Goal: Task Accomplishment & Management: Complete application form

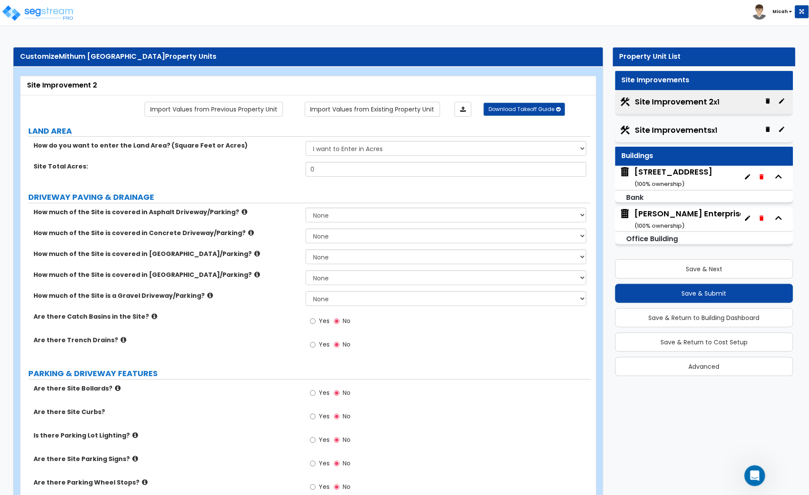
click at [341, 157] on div "How do you want to enter the Land Area? (Square Feet or Acres) I want to Enter …" at bounding box center [305, 151] width 571 height 21
click at [340, 152] on select "I want to Enter in [GEOGRAPHIC_DATA] I want to Enter in Square Feet" at bounding box center [446, 148] width 281 height 15
select select "2"
click at [306, 142] on select "I want to Enter in [GEOGRAPHIC_DATA] I want to Enter in Square Feet" at bounding box center [446, 148] width 281 height 15
drag, startPoint x: 318, startPoint y: 175, endPoint x: 308, endPoint y: 171, distance: 10.6
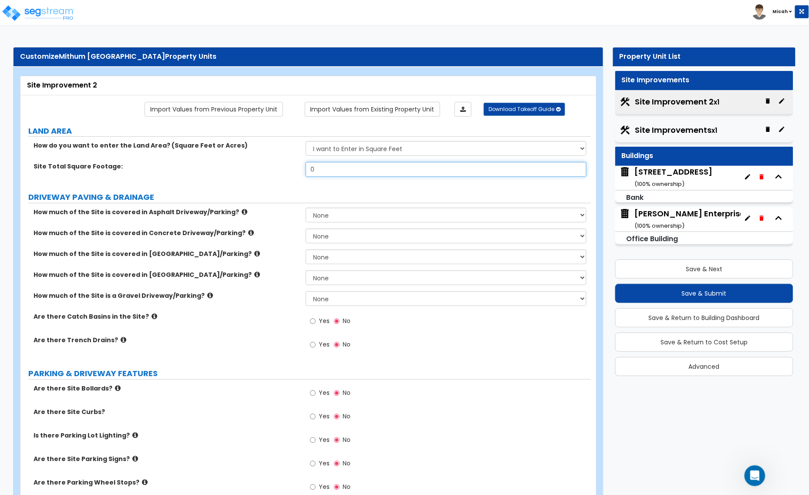
click at [311, 172] on input "0" at bounding box center [446, 169] width 281 height 15
type input "29,176"
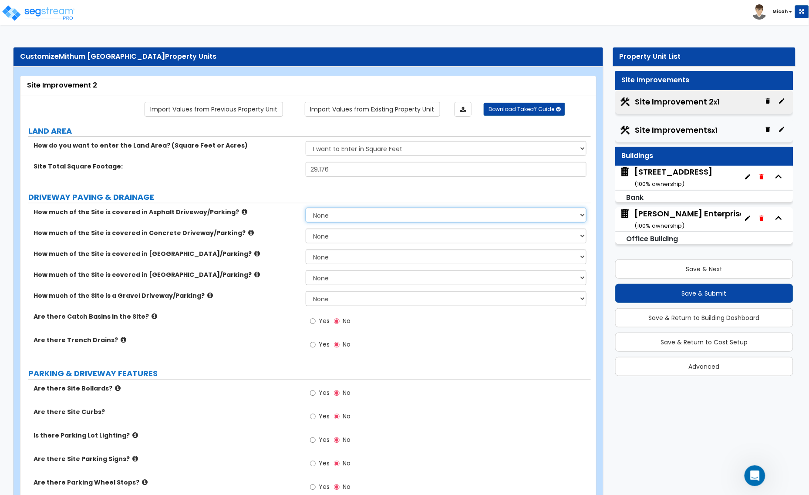
click at [334, 216] on select "None I want to Enter an Approximate Percentage I want to Enter the Square Foota…" at bounding box center [446, 215] width 281 height 15
select select "2"
click at [306, 209] on select "None I want to Enter an Approximate Percentage I want to Enter the Square Foota…" at bounding box center [446, 215] width 281 height 15
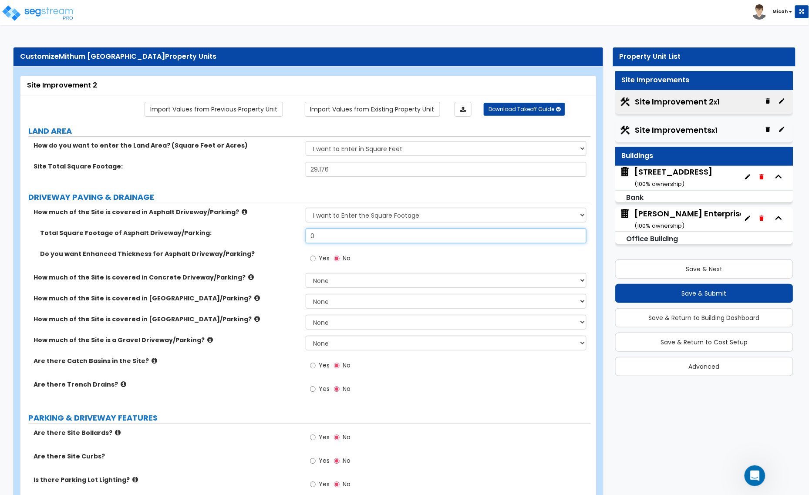
drag, startPoint x: 313, startPoint y: 238, endPoint x: 284, endPoint y: 242, distance: 29.4
click at [284, 242] on div "Total Square Footage of Asphalt Driveway/Parking: 0" at bounding box center [305, 239] width 571 height 21
type input "9,015"
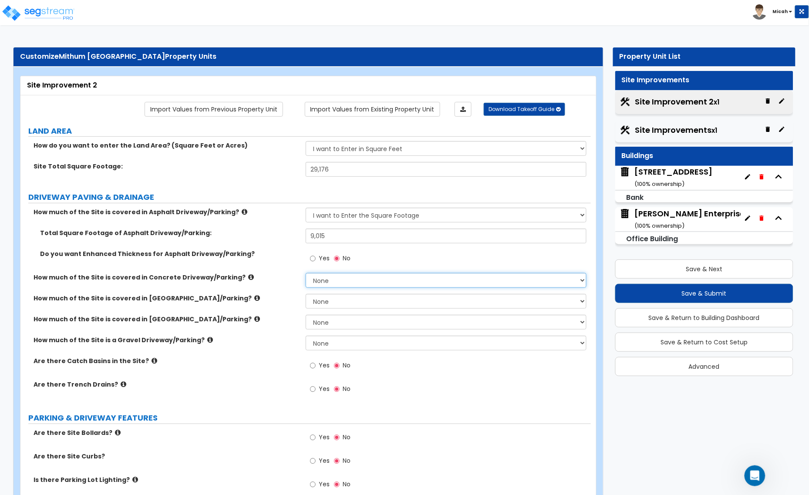
click at [327, 284] on select "None I want to Enter an Approximate Percentage I want to Enter the Square Foota…" at bounding box center [446, 280] width 281 height 15
select select "2"
click at [306, 274] on select "None I want to Enter an Approximate Percentage I want to Enter the Square Foota…" at bounding box center [446, 280] width 281 height 15
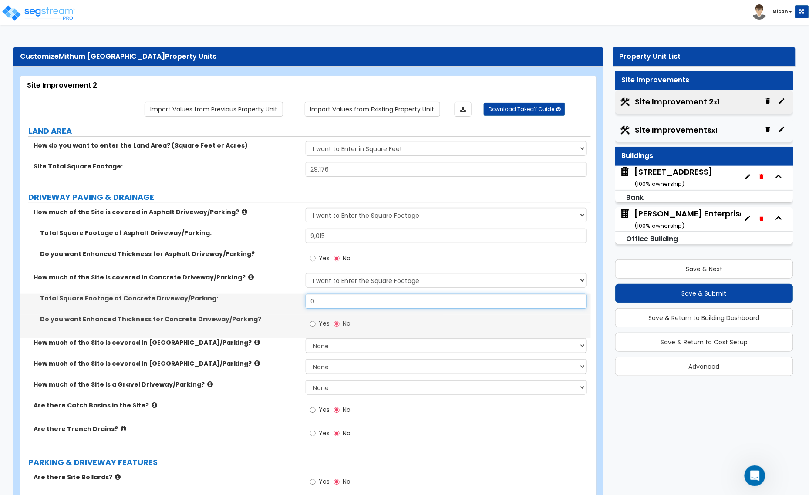
click at [291, 303] on div "Total Square Footage of Concrete Driveway/Parking: 0" at bounding box center [305, 304] width 571 height 21
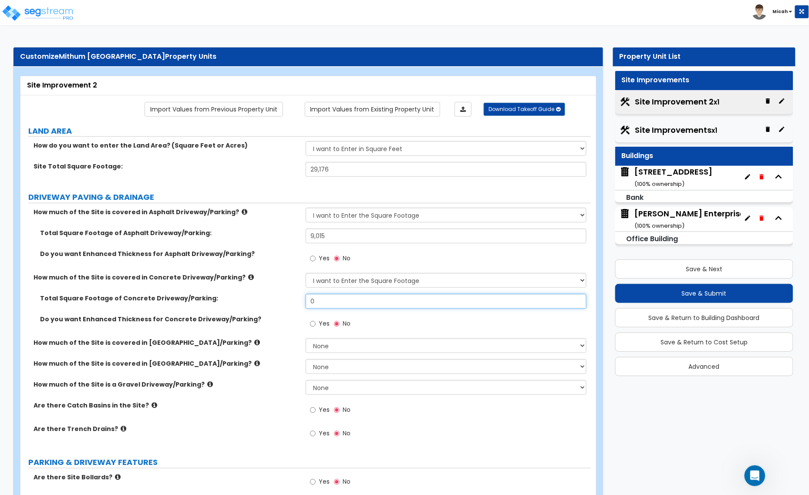
click at [343, 303] on input "0" at bounding box center [446, 301] width 281 height 15
drag, startPoint x: 334, startPoint y: 299, endPoint x: 301, endPoint y: 300, distance: 33.1
click at [301, 300] on div "Total Square Footage of Concrete Driveway/Parking: 0" at bounding box center [305, 304] width 571 height 21
type input "1,211"
click at [152, 405] on icon at bounding box center [155, 405] width 6 height 7
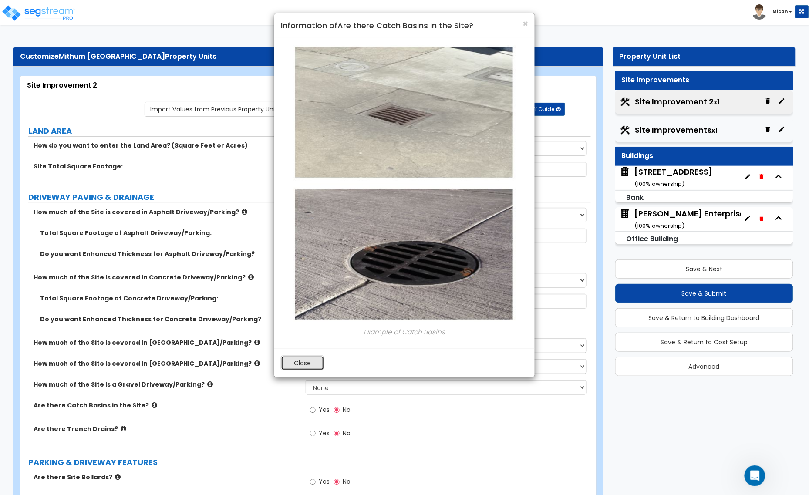
click at [298, 364] on button "Close" at bounding box center [303, 363] width 44 height 15
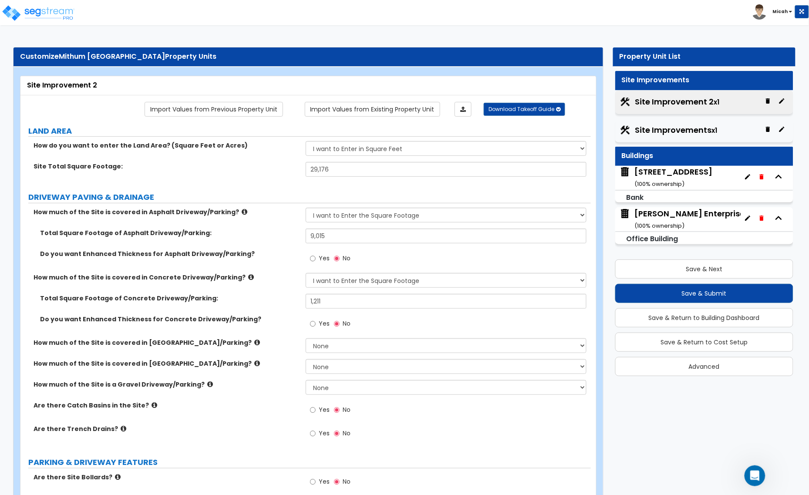
click at [309, 409] on div "Yes No" at bounding box center [330, 411] width 49 height 20
click at [310, 414] on input "Yes" at bounding box center [313, 410] width 6 height 10
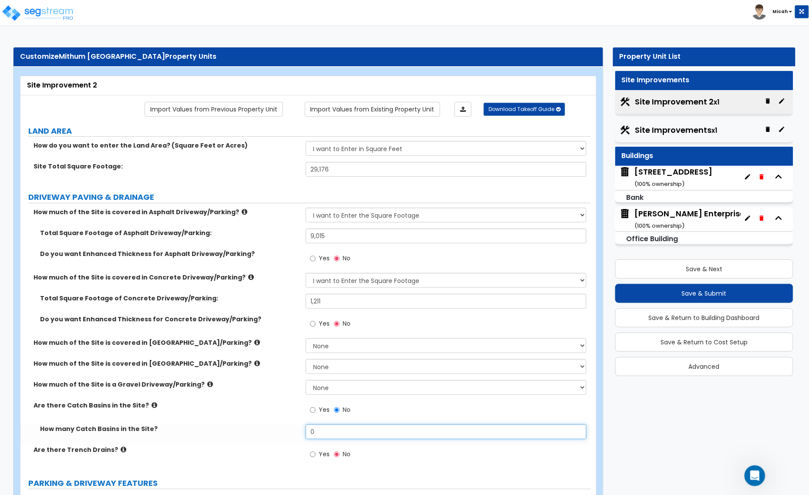
drag, startPoint x: 325, startPoint y: 435, endPoint x: 314, endPoint y: 436, distance: 10.9
click at [314, 436] on input "0" at bounding box center [446, 432] width 281 height 15
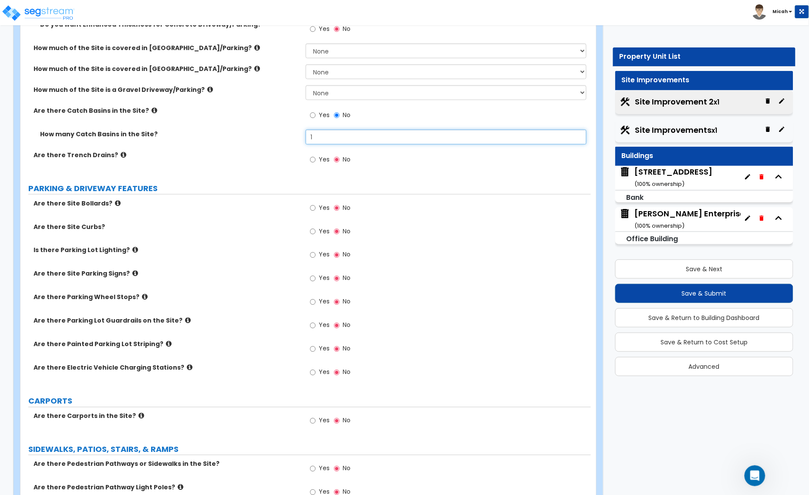
scroll to position [327, 0]
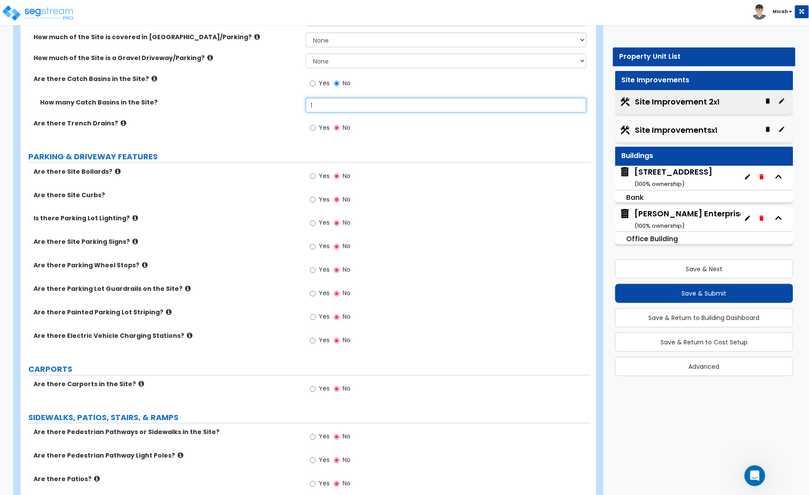
type input "1"
click at [309, 177] on div "Yes No" at bounding box center [330, 177] width 49 height 20
click at [312, 176] on input "Yes" at bounding box center [313, 177] width 6 height 10
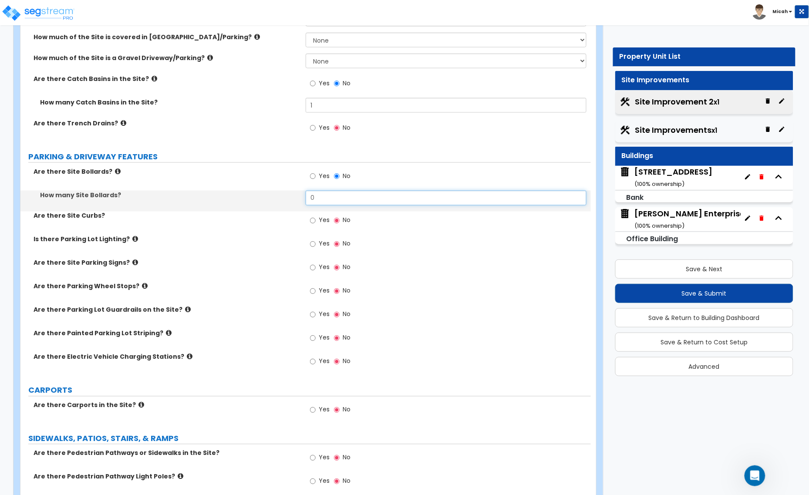
drag, startPoint x: 320, startPoint y: 197, endPoint x: 308, endPoint y: 201, distance: 12.8
click at [308, 201] on input "0" at bounding box center [446, 198] width 281 height 15
type input "6"
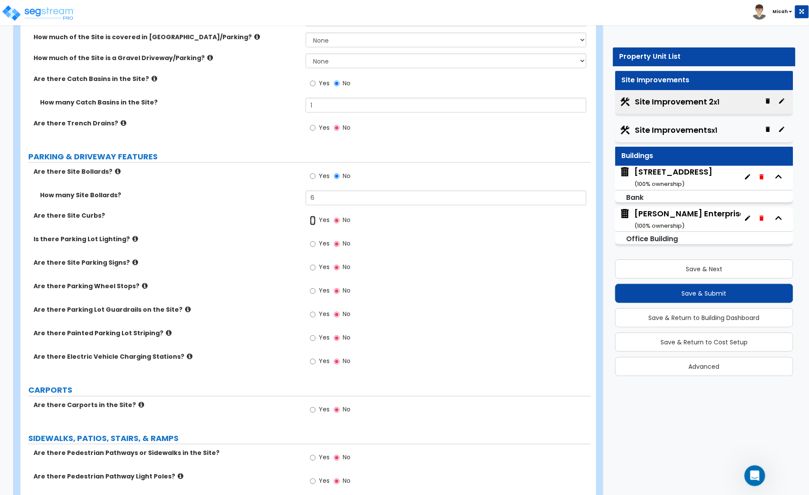
click at [312, 219] on input "Yes" at bounding box center [313, 221] width 6 height 10
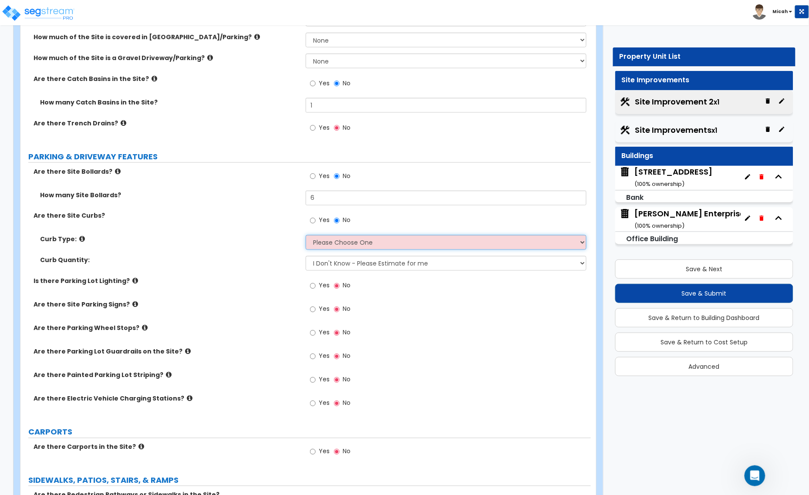
click at [323, 241] on select "Please Choose One Curb (Only) Curb & Gutter Asphalt Berm" at bounding box center [446, 242] width 281 height 15
select select "2"
click at [306, 236] on select "Please Choose One Curb (Only) Curb & Gutter Asphalt Berm" at bounding box center [446, 242] width 281 height 15
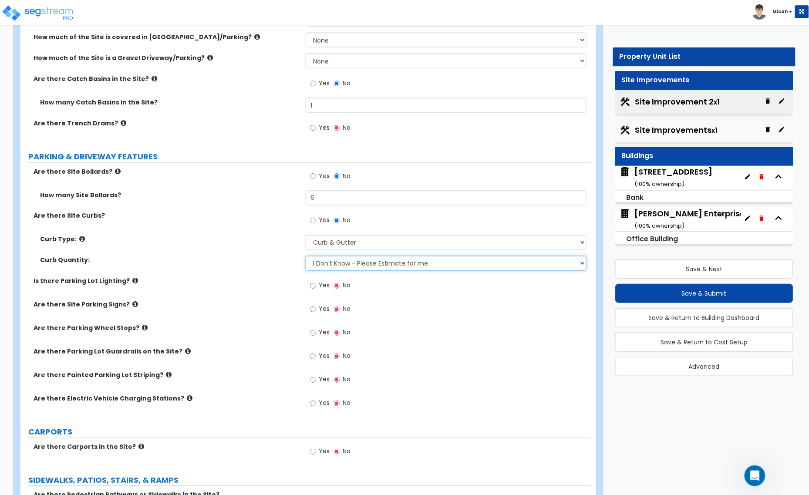
click at [321, 267] on select "I Don't Know - Please Estimate for me I want to Enter the Linear Footage" at bounding box center [446, 263] width 281 height 15
select select "1"
click at [306, 257] on select "I Don't Know - Please Estimate for me I want to Enter the Linear Footage" at bounding box center [446, 263] width 281 height 15
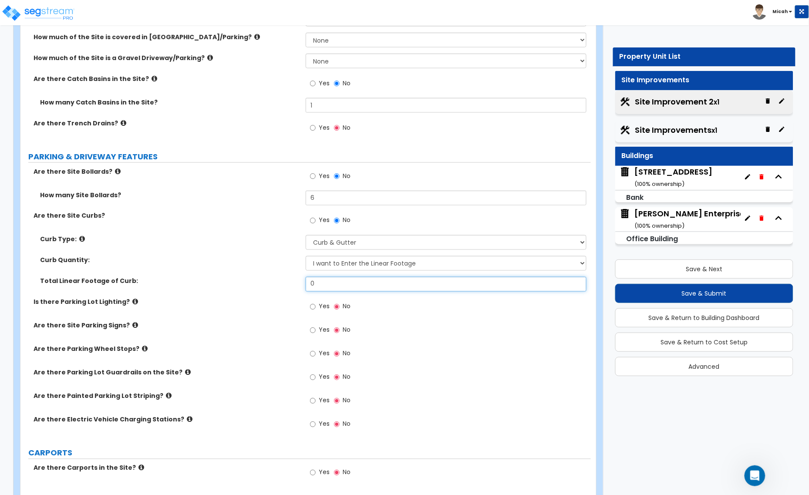
click at [296, 290] on div "Total Linear Footage of Curb: 0" at bounding box center [305, 287] width 571 height 21
type input "386"
click at [132, 303] on icon at bounding box center [135, 302] width 6 height 7
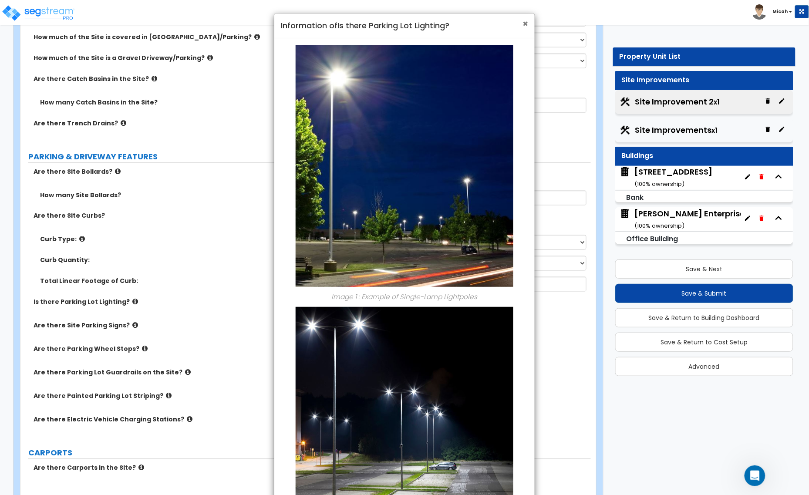
click at [527, 20] on span "×" at bounding box center [526, 23] width 6 height 13
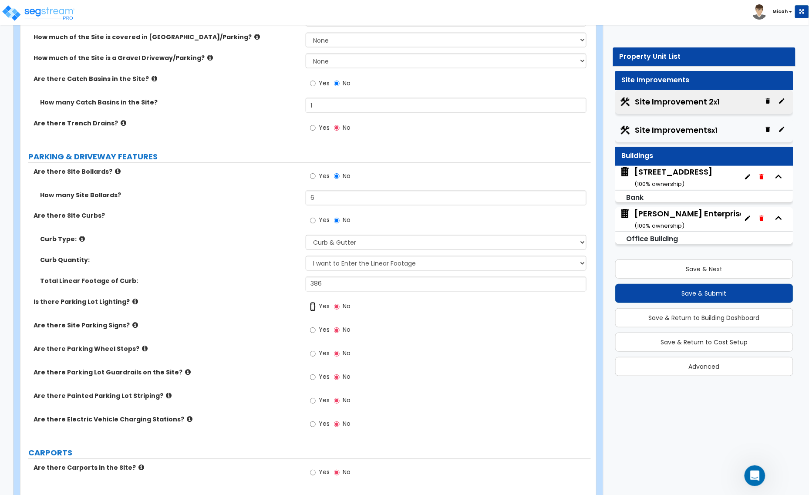
click at [315, 306] on input "Yes" at bounding box center [313, 307] width 6 height 10
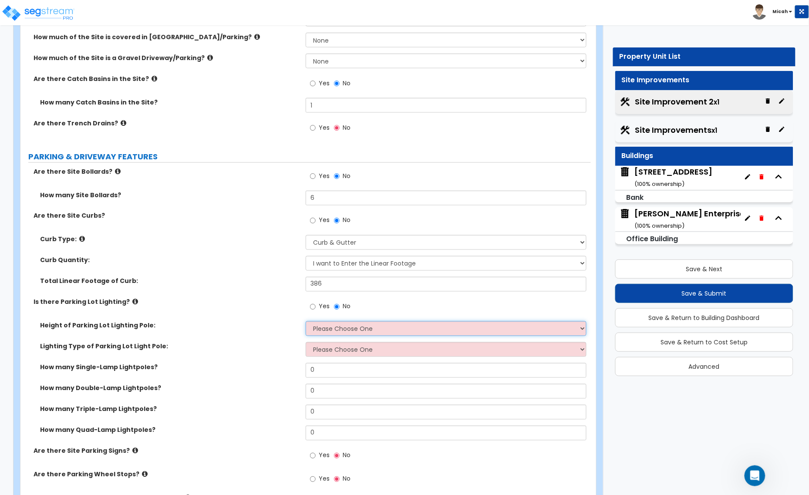
click at [324, 329] on select "Please Choose One 20' high 30' high 40' high" at bounding box center [446, 328] width 281 height 15
select select "1"
click at [306, 322] on select "Please Choose One 20' high 30' high 40' high" at bounding box center [446, 328] width 281 height 15
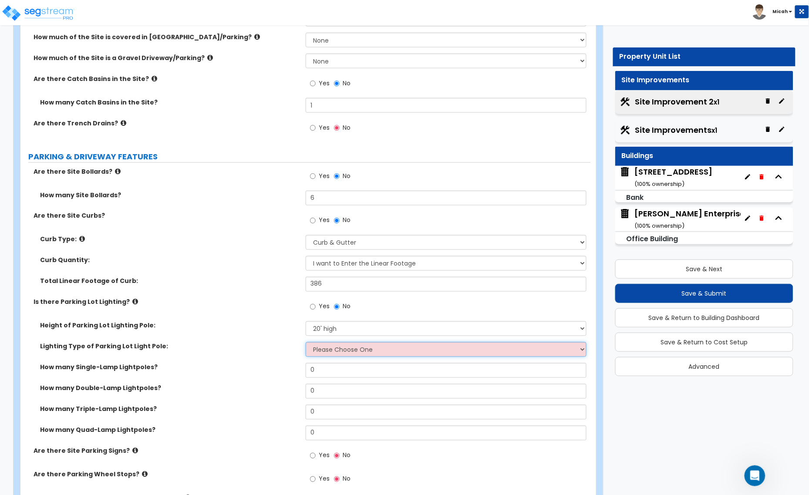
click at [329, 347] on select "Please Choose One LED Metal Halide High Pressure Sodium Please Choose for me" at bounding box center [446, 349] width 281 height 15
select select "1"
click at [306, 343] on select "Please Choose One LED Metal Halide High Pressure Sodium Please Choose for me" at bounding box center [446, 349] width 281 height 15
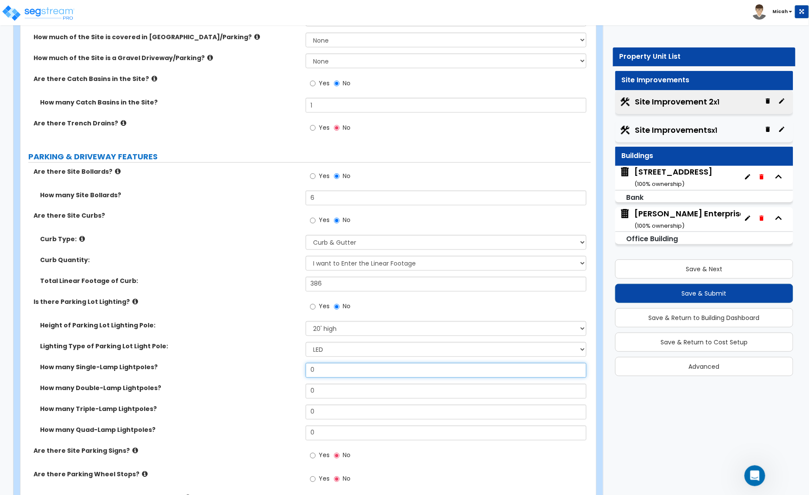
click at [299, 375] on div "How many Single-Lamp Lightpoles? 0" at bounding box center [305, 373] width 571 height 21
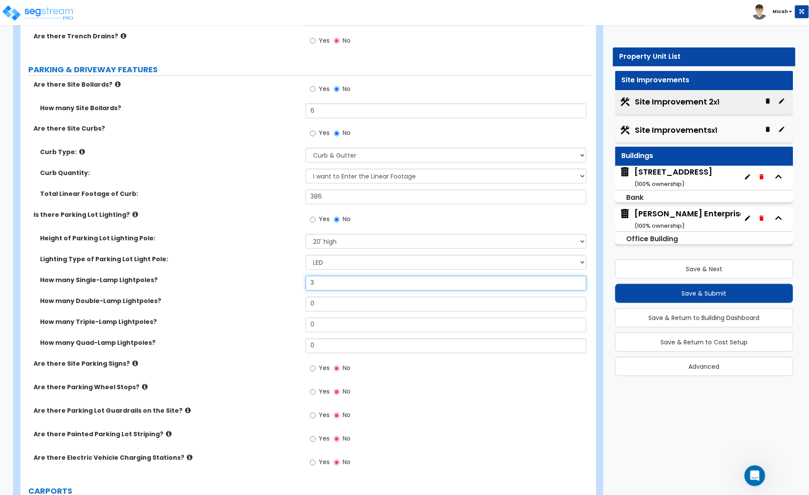
scroll to position [436, 0]
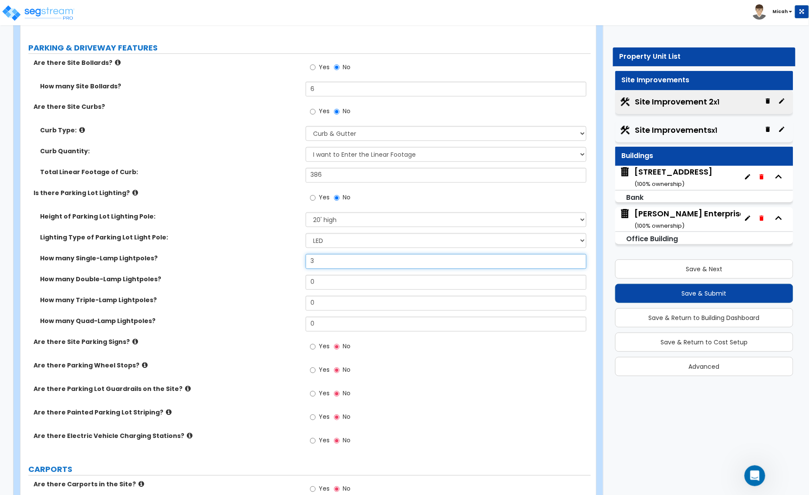
type input "3"
click at [132, 342] on icon at bounding box center [135, 342] width 6 height 7
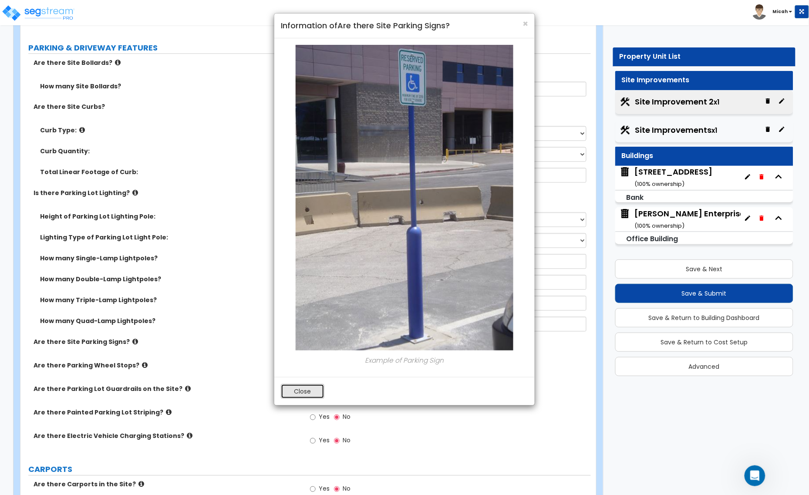
click at [295, 391] on button "Close" at bounding box center [303, 391] width 44 height 15
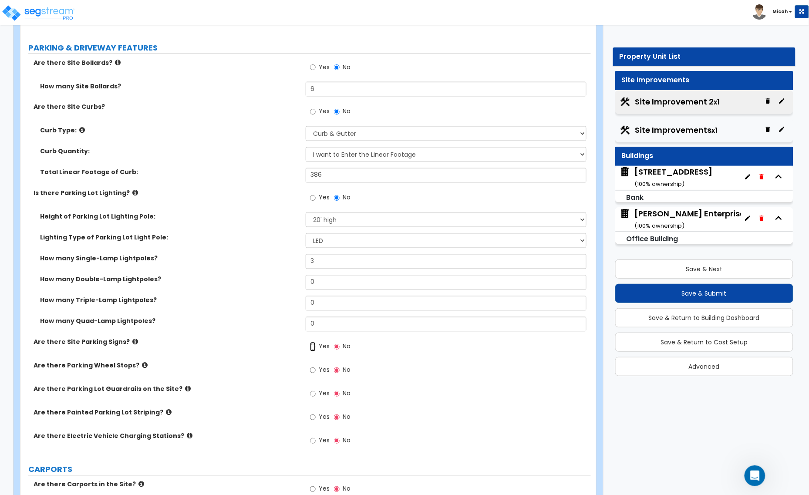
click at [312, 347] on input "Yes" at bounding box center [313, 347] width 6 height 10
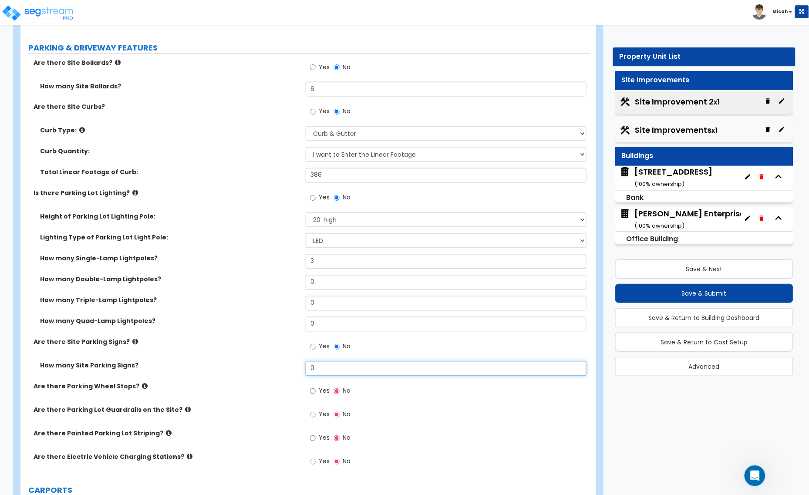
drag, startPoint x: 321, startPoint y: 367, endPoint x: 289, endPoint y: 368, distance: 31.8
click at [292, 368] on div "How many Site Parking Signs? 0" at bounding box center [305, 371] width 571 height 21
type input "3"
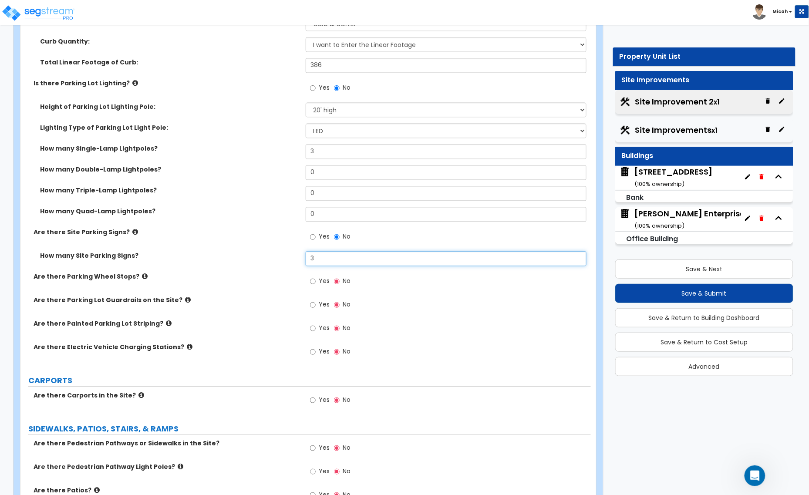
scroll to position [599, 0]
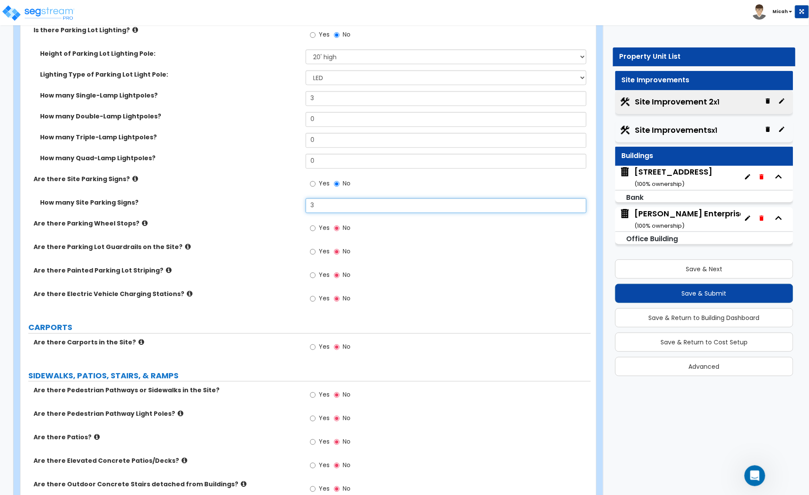
drag, startPoint x: 321, startPoint y: 205, endPoint x: 306, endPoint y: 206, distance: 15.3
click at [308, 206] on input "3" at bounding box center [446, 205] width 281 height 15
type input "7"
click at [311, 275] on input "Yes" at bounding box center [313, 275] width 6 height 10
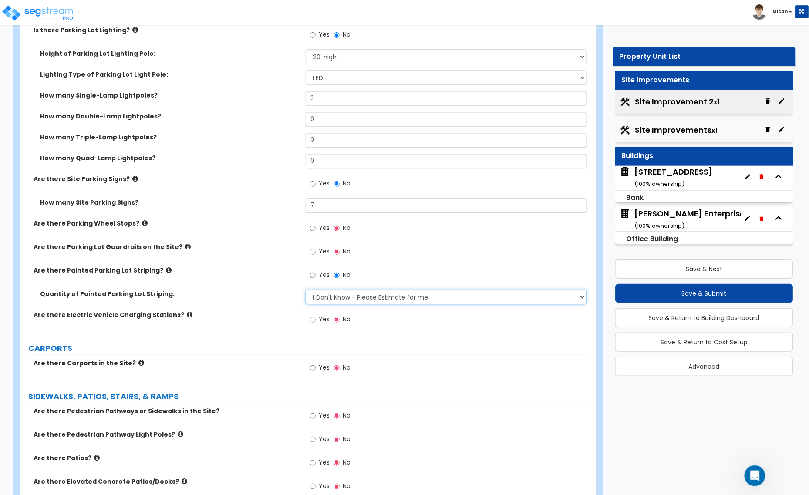
click at [328, 299] on select "I Don't Know - Please Estimate for me I Want to Enter the Number of Parking Spa…" at bounding box center [446, 297] width 281 height 15
select select "1"
click at [306, 290] on select "I Don't Know - Please Estimate for me I Want to Enter the Number of Parking Spa…" at bounding box center [446, 297] width 281 height 15
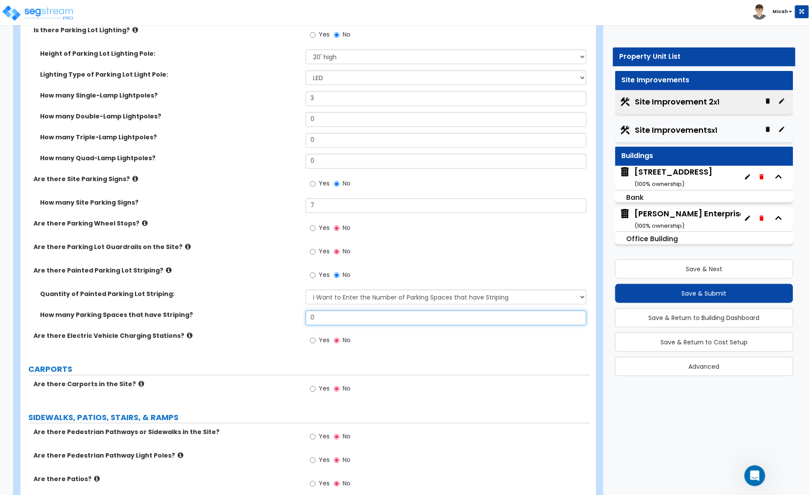
drag, startPoint x: 308, startPoint y: 319, endPoint x: 304, endPoint y: 319, distance: 4.8
click at [304, 319] on div "How many Parking Spaces that have Striping? 0" at bounding box center [305, 321] width 571 height 21
type input "13"
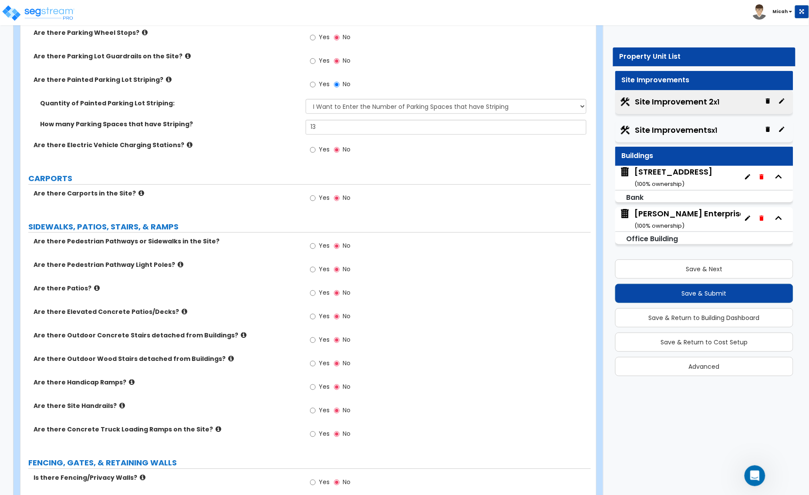
scroll to position [817, 0]
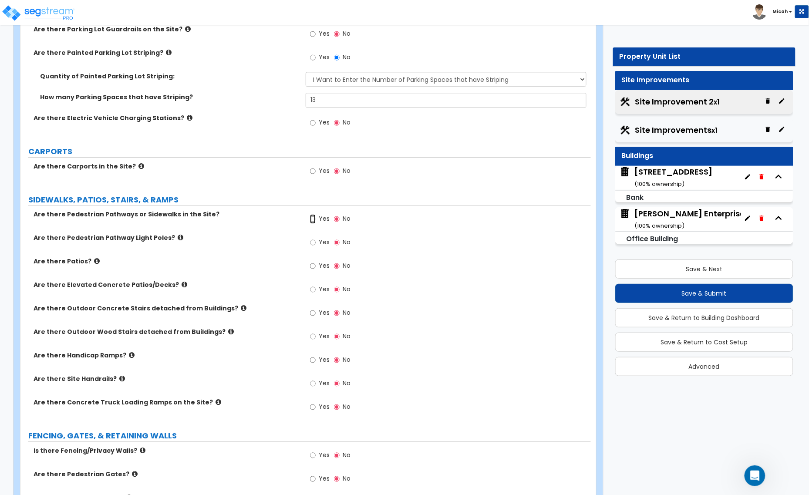
click at [313, 220] on input "Yes" at bounding box center [313, 219] width 6 height 10
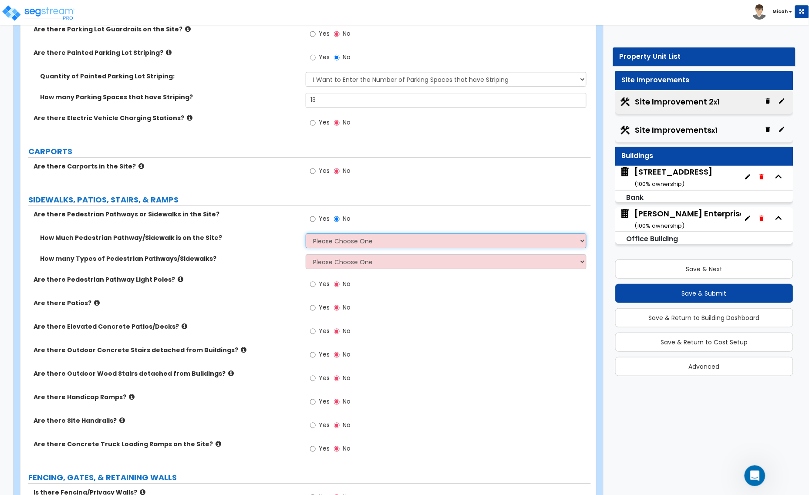
click at [353, 234] on select "Please Choose One I Don't Know, Please Estimate For Me Enter Linear Footage" at bounding box center [446, 240] width 281 height 15
click at [334, 221] on input "No" at bounding box center [337, 219] width 6 height 10
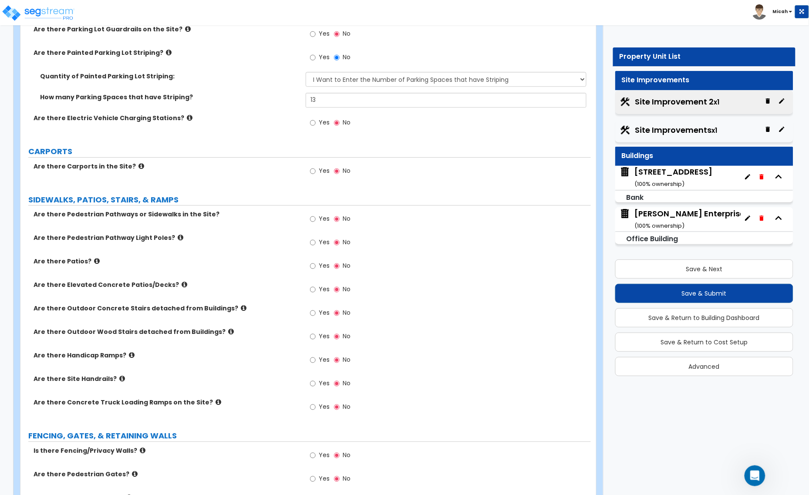
click at [241, 308] on icon at bounding box center [244, 308] width 6 height 7
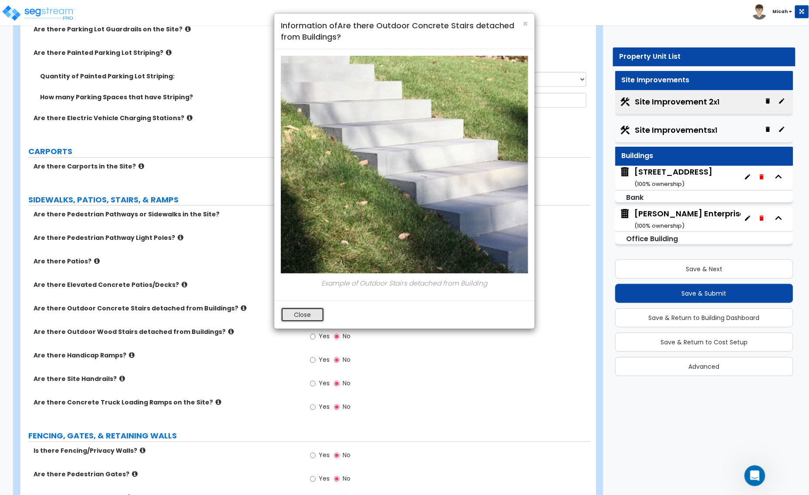
click at [312, 318] on button "Close" at bounding box center [303, 314] width 44 height 15
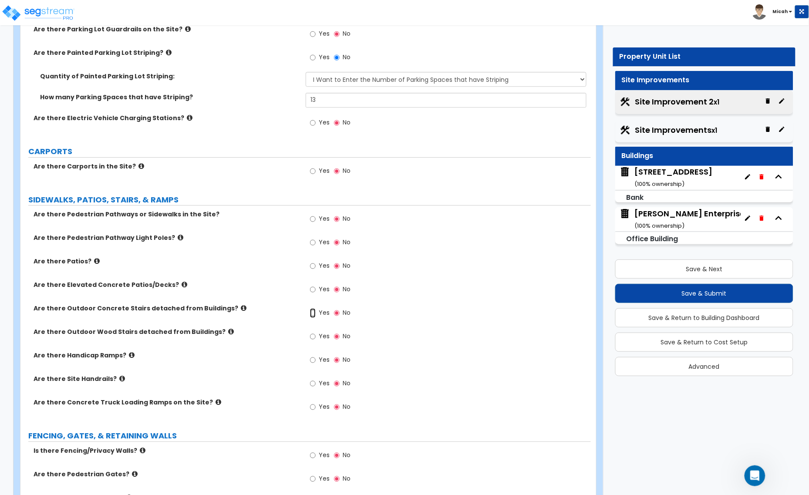
click at [311, 316] on input "Yes" at bounding box center [313, 313] width 6 height 10
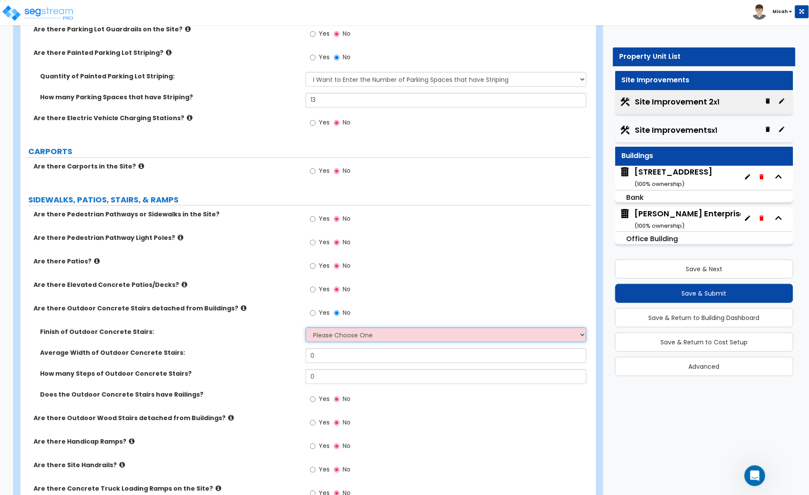
click at [331, 334] on select "Please Choose One Bare Concrete Exposed Aggregate Brick Paved Stone Paved" at bounding box center [446, 334] width 281 height 15
select select "1"
click at [306, 328] on select "Please Choose One Bare Concrete Exposed Aggregate Brick Paved Stone Paved" at bounding box center [446, 334] width 281 height 15
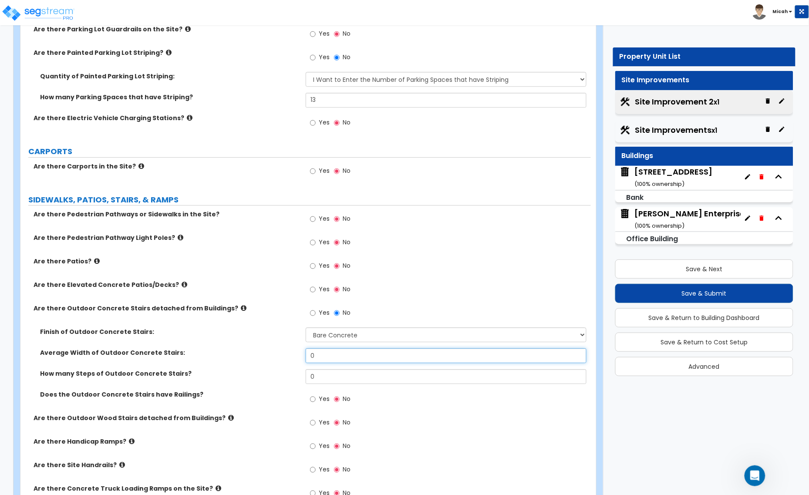
drag, startPoint x: 324, startPoint y: 354, endPoint x: 300, endPoint y: 356, distance: 24.9
click at [300, 356] on div "Average Width of Outdoor Concrete Stairs: 0" at bounding box center [305, 358] width 571 height 21
type input "4"
drag, startPoint x: 323, startPoint y: 382, endPoint x: 281, endPoint y: 381, distance: 42.3
click at [282, 382] on div "How many Steps of Outdoor Concrete Stairs? 0" at bounding box center [305, 379] width 571 height 21
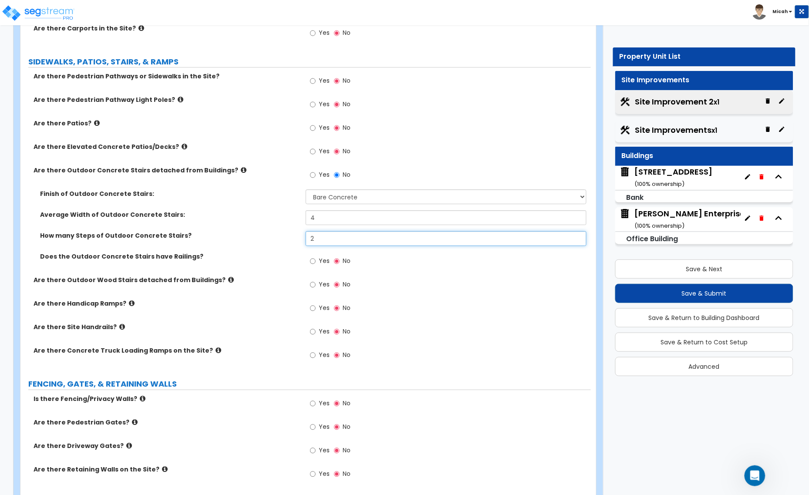
scroll to position [980, 0]
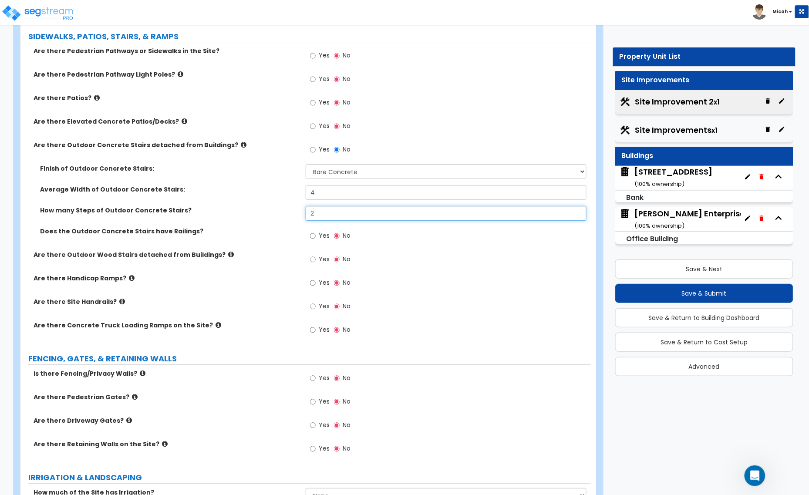
type input "2"
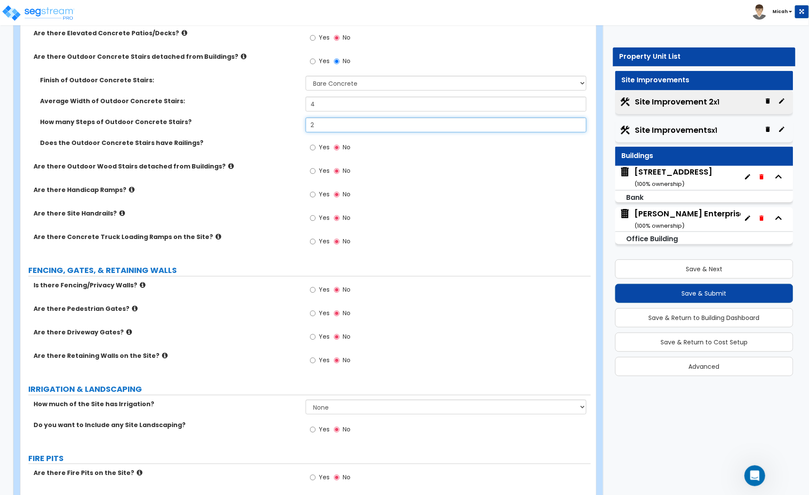
scroll to position [1089, 0]
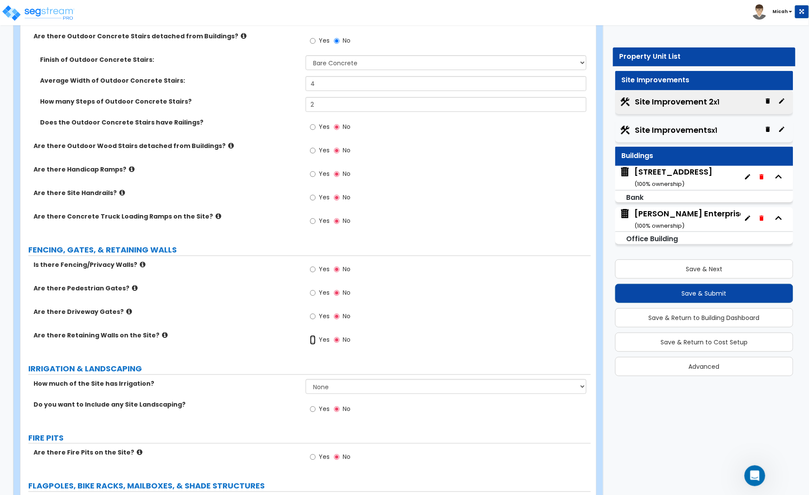
click at [313, 341] on input "Yes" at bounding box center [313, 340] width 6 height 10
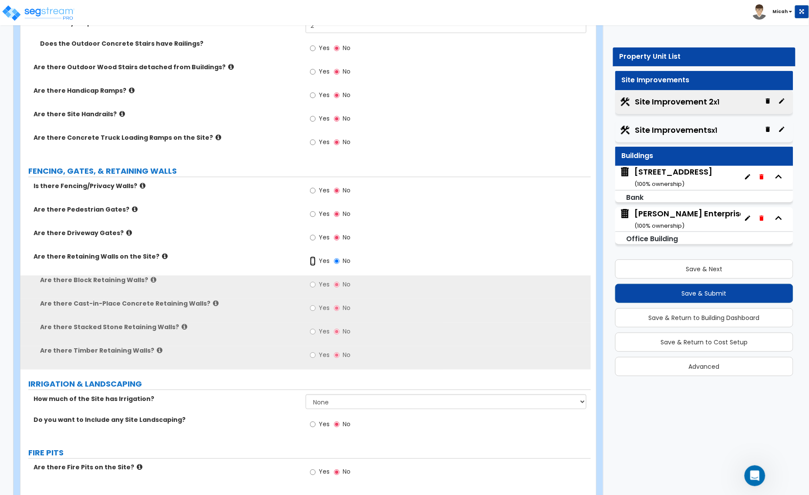
scroll to position [1198, 0]
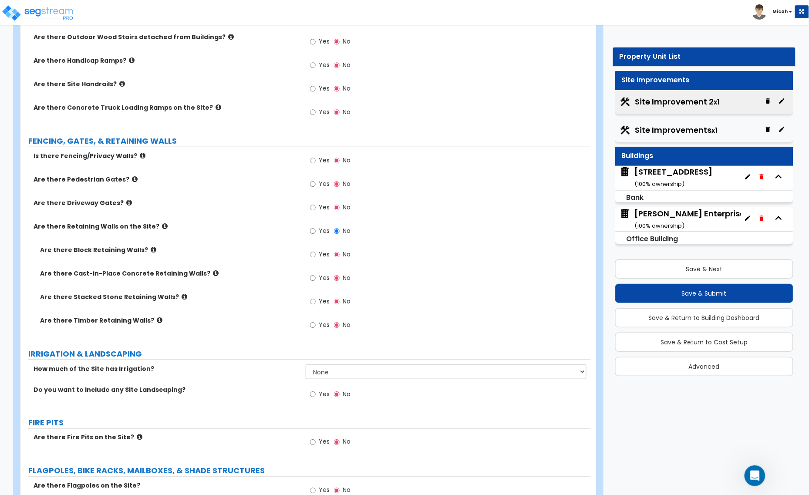
click at [182, 298] on icon at bounding box center [185, 297] width 6 height 7
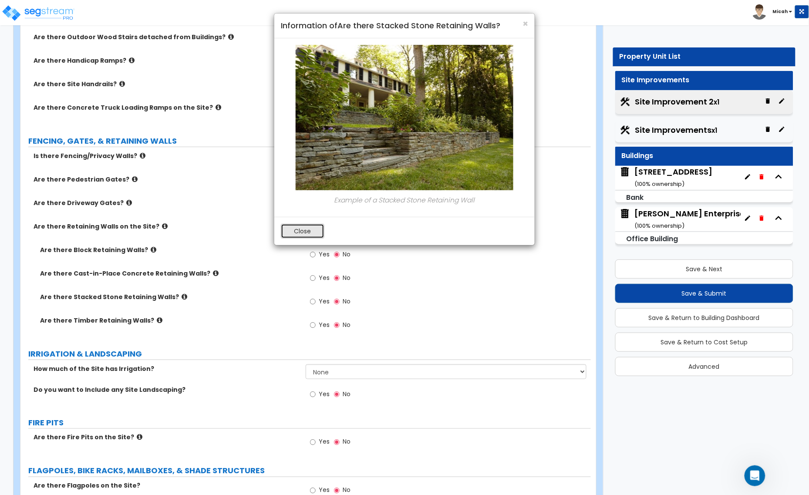
click at [306, 229] on button "Close" at bounding box center [303, 231] width 44 height 15
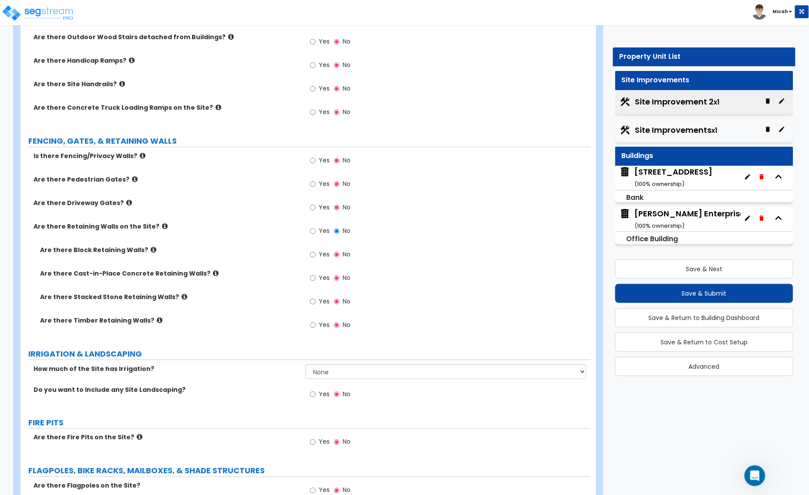
click at [151, 250] on icon at bounding box center [154, 249] width 6 height 7
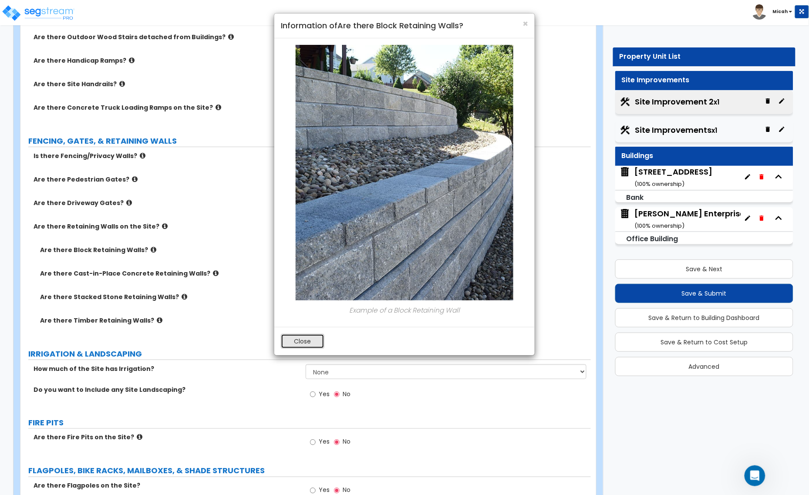
click at [295, 347] on button "Close" at bounding box center [303, 341] width 44 height 15
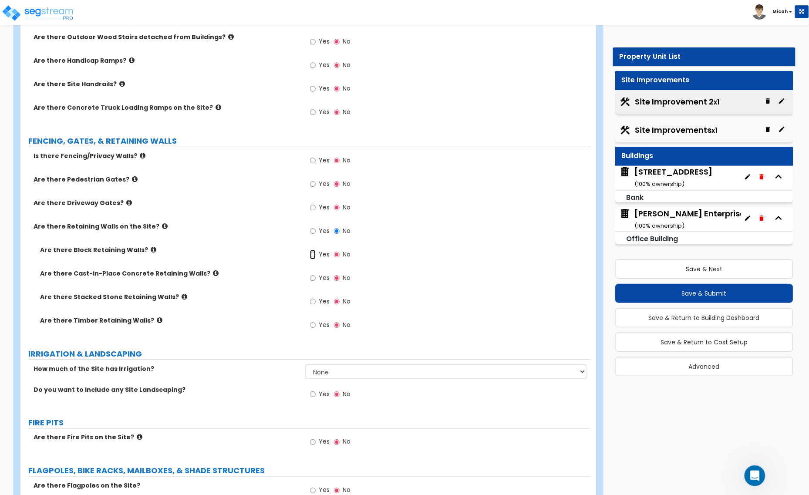
click at [313, 256] on input "Yes" at bounding box center [313, 255] width 6 height 10
radio input "true"
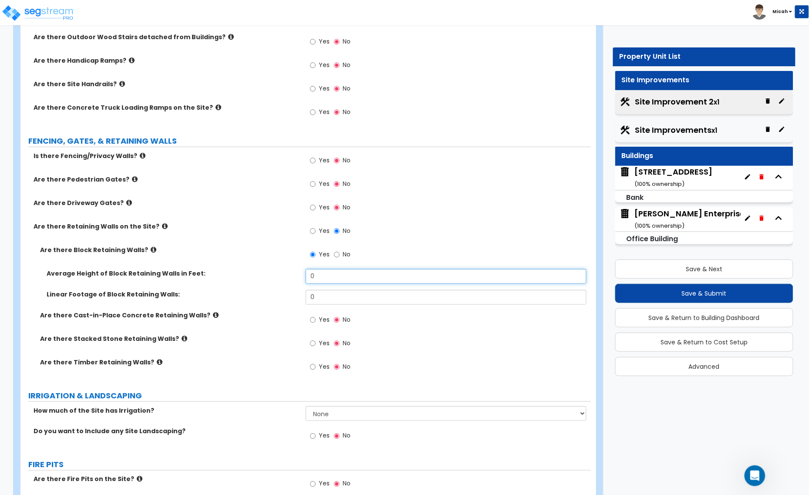
drag, startPoint x: 327, startPoint y: 279, endPoint x: 295, endPoint y: 276, distance: 31.9
click at [296, 276] on div "Average Height of Block Retaining Walls in Feet: 0" at bounding box center [305, 279] width 571 height 21
type input "2"
drag, startPoint x: 324, startPoint y: 298, endPoint x: 289, endPoint y: 292, distance: 35.4
click at [292, 293] on div "Linear Footage of Block Retaining Walls: 0" at bounding box center [305, 300] width 571 height 21
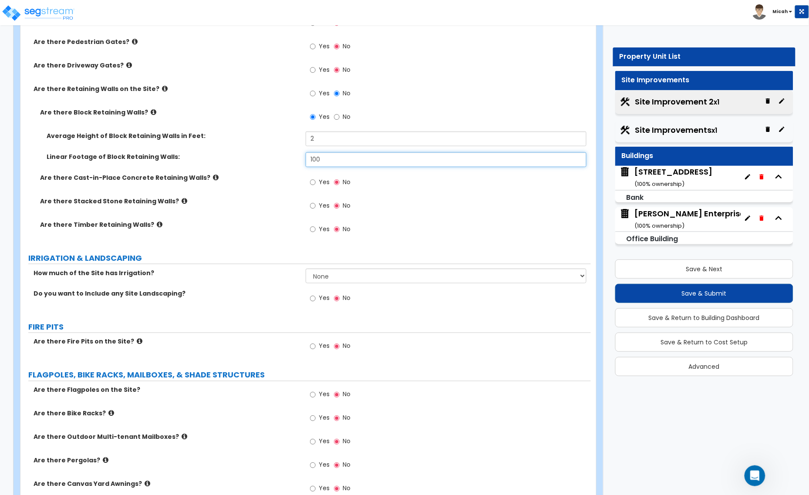
scroll to position [1361, 0]
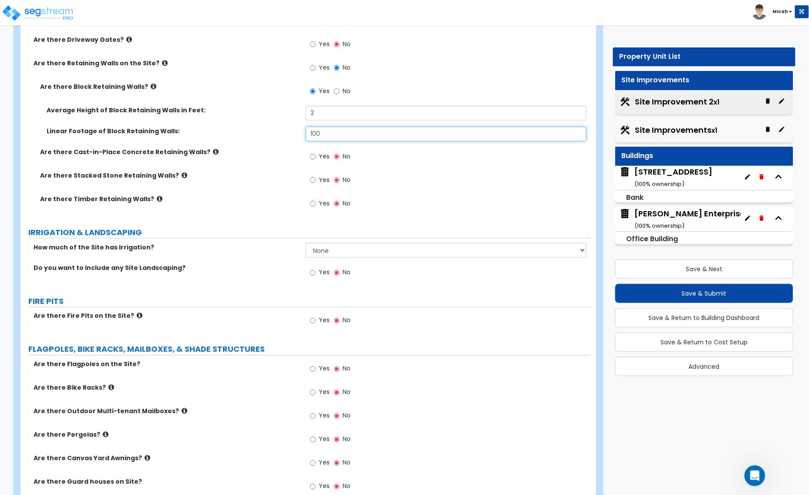
type input "100"
click at [321, 253] on select "None I want to Enter an Approximate Percentage I want to Enter the Square Foota…" at bounding box center [446, 250] width 281 height 15
select select "2"
click at [306, 243] on select "None I want to Enter an Approximate Percentage I want to Enter the Square Foota…" at bounding box center [446, 250] width 281 height 15
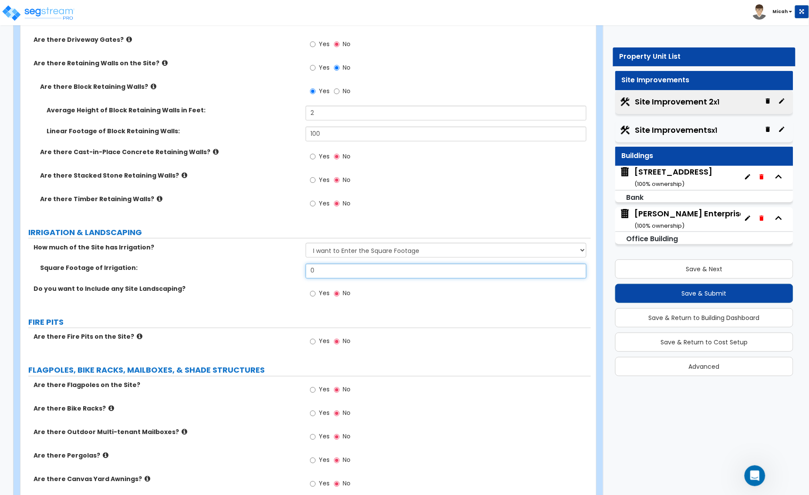
drag, startPoint x: 330, startPoint y: 270, endPoint x: 306, endPoint y: 267, distance: 24.2
click at [307, 267] on input "0" at bounding box center [446, 271] width 281 height 15
type input "2,860"
click at [312, 295] on input "Yes" at bounding box center [313, 294] width 6 height 10
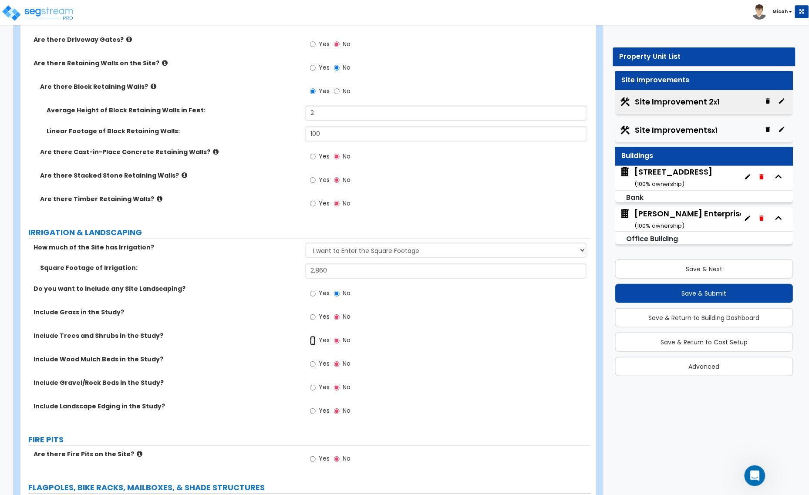
click at [314, 342] on input "Yes" at bounding box center [313, 341] width 6 height 10
radio input "true"
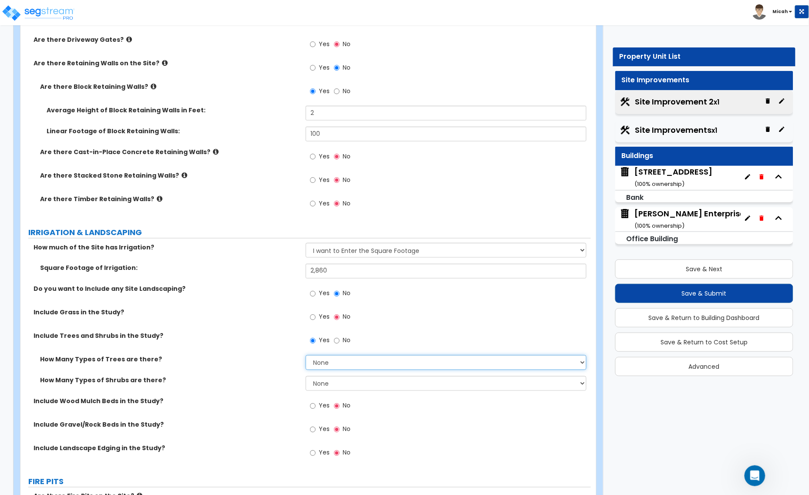
click at [312, 368] on select "None 1 2 3" at bounding box center [446, 362] width 281 height 15
select select "1"
click at [306, 356] on select "None 1 2 3" at bounding box center [446, 362] width 281 height 15
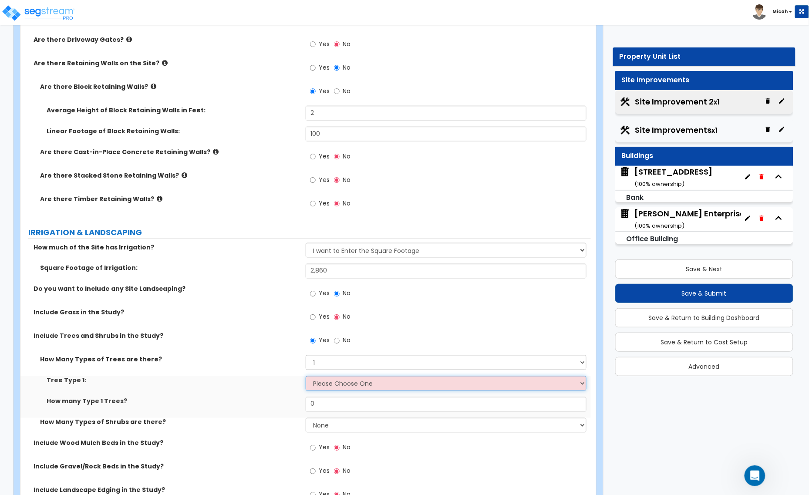
click at [327, 387] on select "Please Choose One Honey Locust Planetree Poplar Elm Hawthorn Linden Maple Red M…" at bounding box center [446, 383] width 281 height 15
select select "4"
click at [306, 377] on select "Please Choose One Honey Locust Planetree Poplar Elm Hawthorn Linden Maple Red M…" at bounding box center [446, 383] width 281 height 15
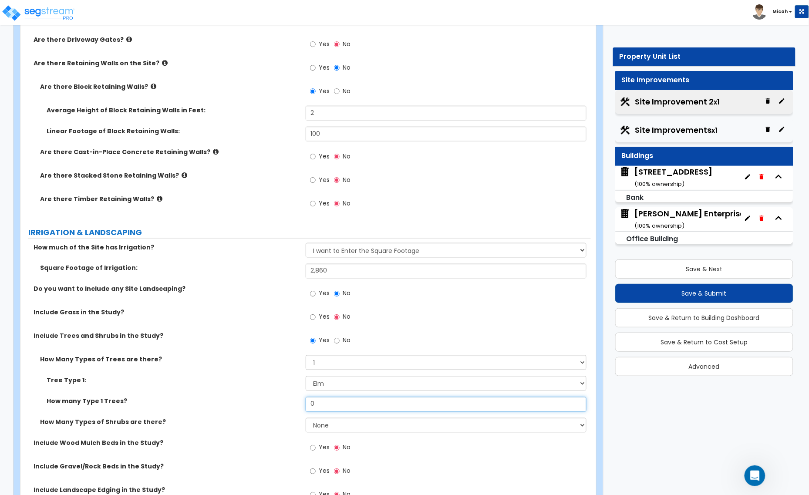
drag, startPoint x: 314, startPoint y: 411, endPoint x: 293, endPoint y: 412, distance: 21.8
click at [305, 411] on div "How many Type 1 Trees? 0" at bounding box center [305, 407] width 571 height 21
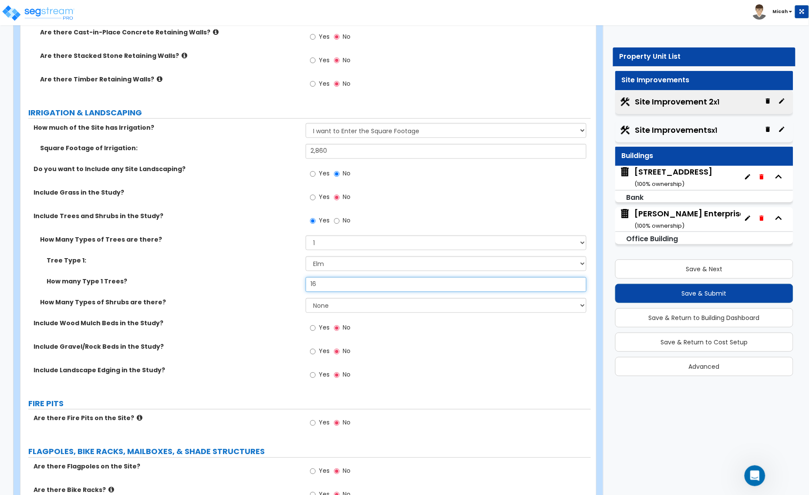
scroll to position [1524, 0]
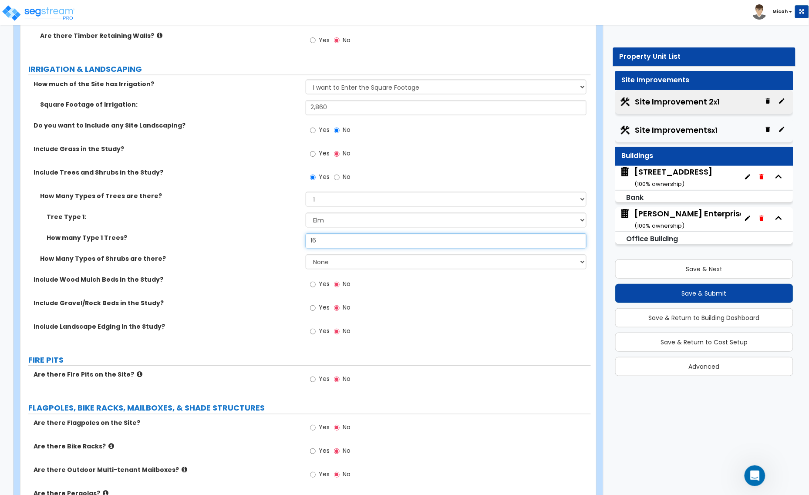
type input "16"
click at [321, 259] on select "None 1 2 3" at bounding box center [446, 262] width 281 height 15
click at [306, 255] on select "None 1 2 3" at bounding box center [446, 262] width 281 height 15
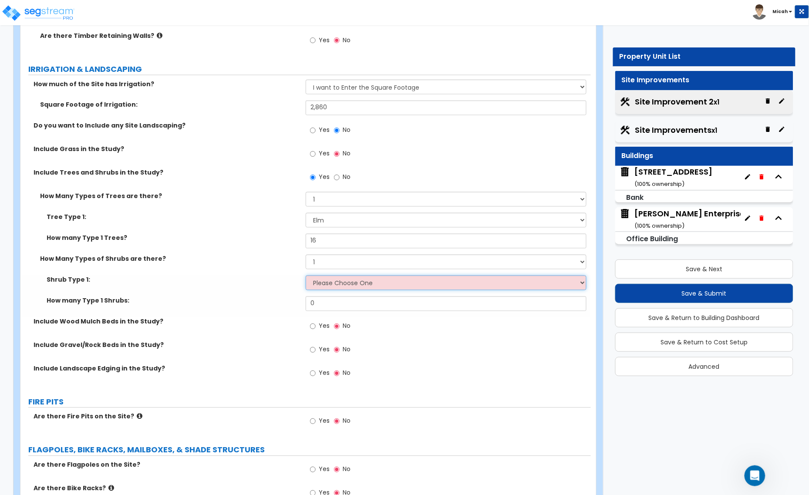
click at [327, 287] on select "Please Choose One Arborvitae Azalea Yew Boxwood Juniper [PERSON_NAME] Cotoneast…" at bounding box center [446, 283] width 281 height 15
click at [330, 262] on select "None 1 2 3" at bounding box center [446, 262] width 281 height 15
select select "2"
click at [306, 255] on select "None 1 2 3" at bounding box center [446, 262] width 281 height 15
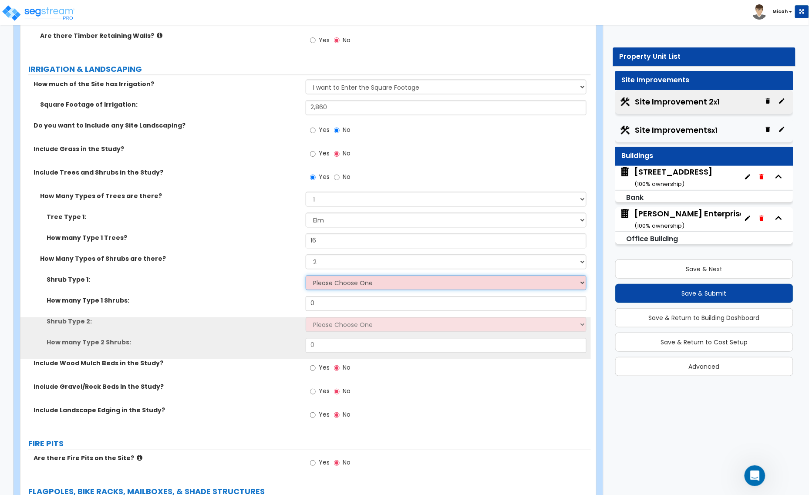
click at [321, 284] on select "Please Choose One Arborvitae Azalea Yew Boxwood Juniper [PERSON_NAME] Cotoneast…" at bounding box center [446, 283] width 281 height 15
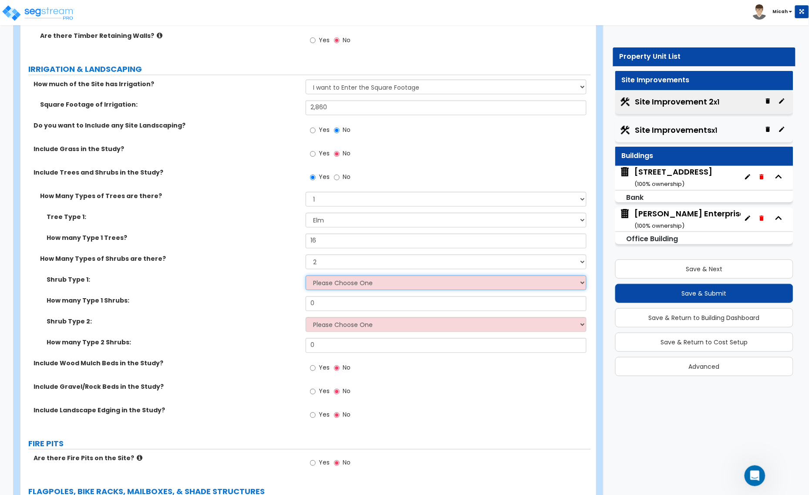
select select "1"
click at [306, 276] on select "Please Choose One Arborvitae Azalea Yew Boxwood Juniper [PERSON_NAME] Cotoneast…" at bounding box center [446, 283] width 281 height 15
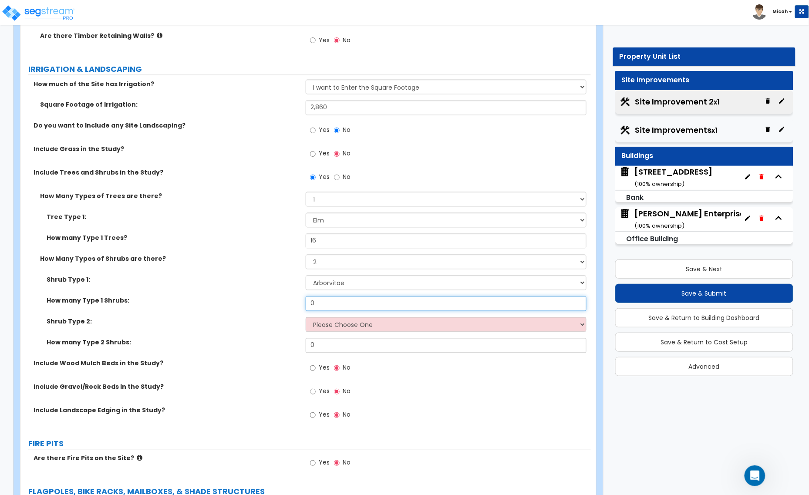
drag, startPoint x: 321, startPoint y: 304, endPoint x: 284, endPoint y: 303, distance: 37.0
click at [286, 304] on div "How many Type 1 Shrubs: 0" at bounding box center [305, 307] width 571 height 21
type input "3"
click at [377, 327] on select "Please Choose One Arborvitae Azalea Yew Boxwood Juniper [PERSON_NAME] Cotoneast…" at bounding box center [446, 324] width 281 height 15
select select "5"
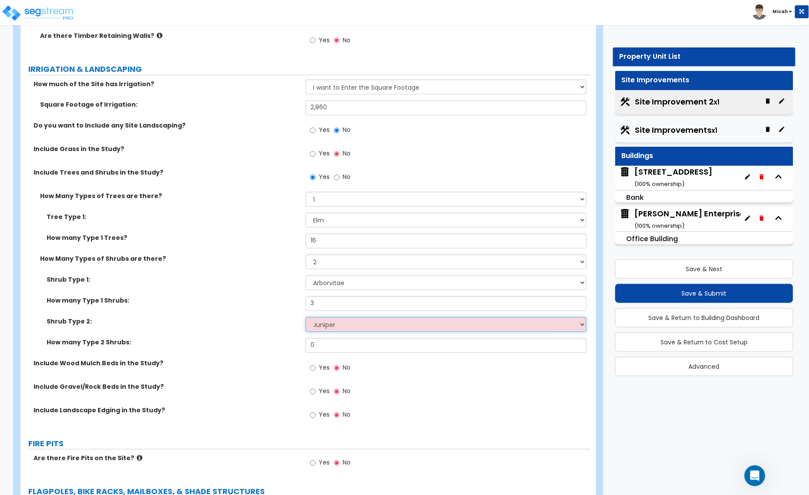
click at [306, 318] on select "Please Choose One Arborvitae Azalea Yew Boxwood Juniper [PERSON_NAME] Cotoneast…" at bounding box center [446, 324] width 281 height 15
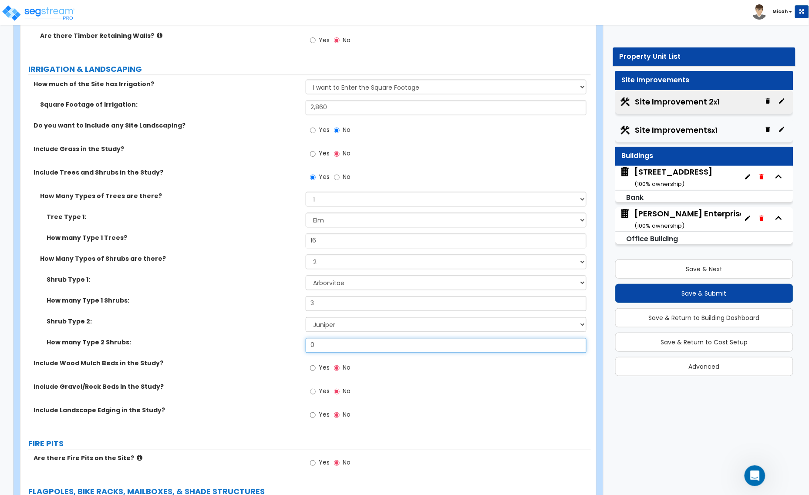
drag, startPoint x: 319, startPoint y: 345, endPoint x: 269, endPoint y: 343, distance: 49.7
click at [274, 344] on div "How many Type 2 Shrubs: 0" at bounding box center [305, 348] width 571 height 21
type input "39"
click at [313, 366] on input "Yes" at bounding box center [313, 369] width 6 height 10
radio input "true"
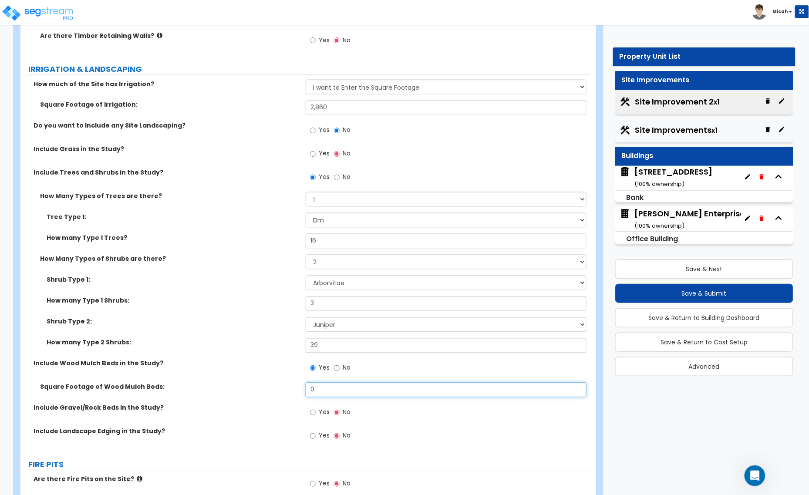
drag, startPoint x: 320, startPoint y: 385, endPoint x: 284, endPoint y: 388, distance: 36.8
click at [284, 388] on div "Square Footage of Wood Mulch Beds: 0" at bounding box center [305, 393] width 571 height 21
type input "2,860"
click at [314, 414] on input "Yes" at bounding box center [313, 413] width 6 height 10
radio input "true"
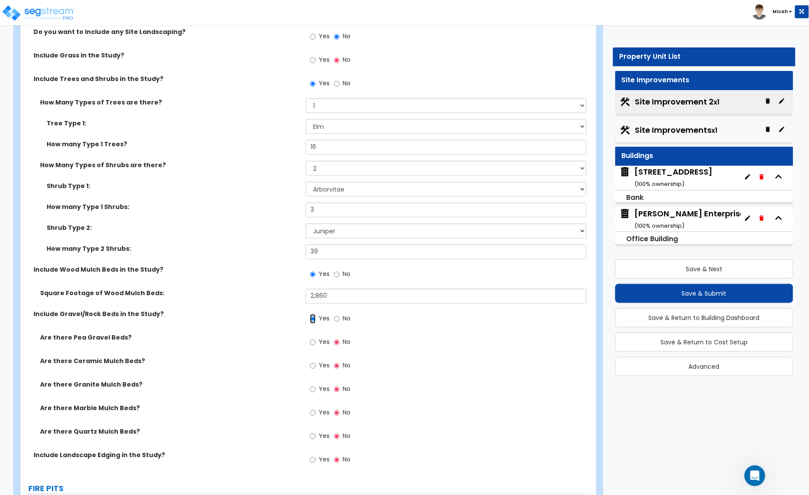
scroll to position [1633, 0]
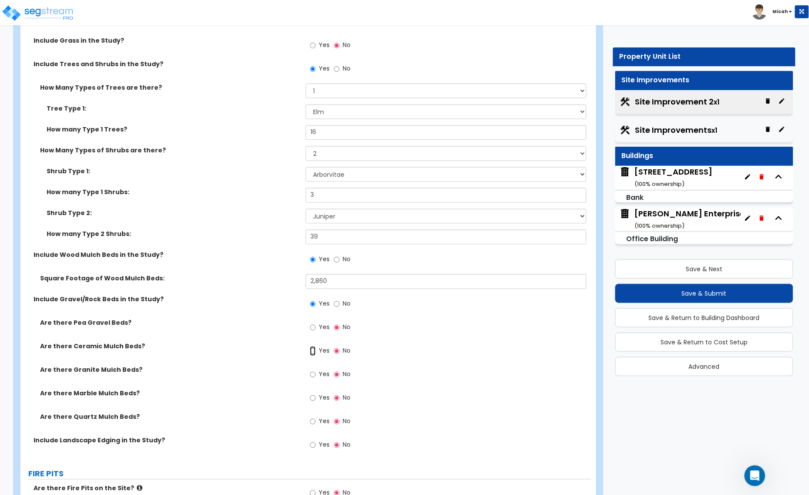
click at [314, 351] on input "Yes" at bounding box center [313, 351] width 6 height 10
radio input "true"
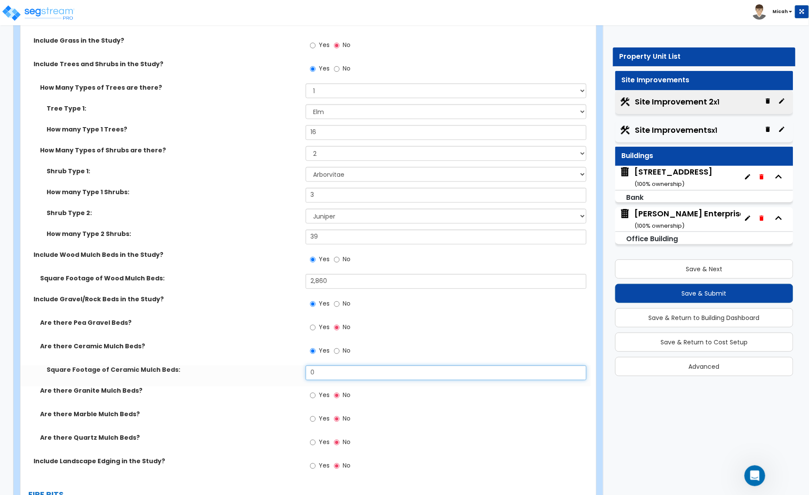
drag, startPoint x: 319, startPoint y: 371, endPoint x: 290, endPoint y: 375, distance: 28.9
click at [290, 375] on div "Square Footage of Ceramic Mulch Beds: 0" at bounding box center [305, 375] width 571 height 21
click at [327, 372] on input "0" at bounding box center [446, 372] width 281 height 15
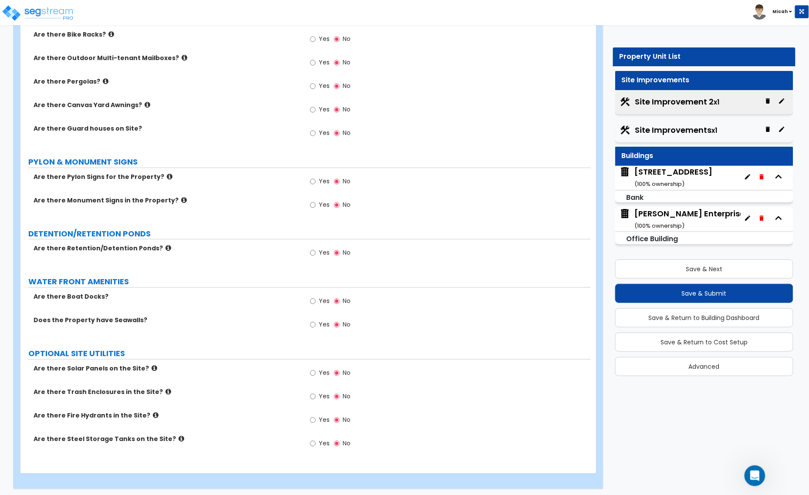
scroll to position [2183, 0]
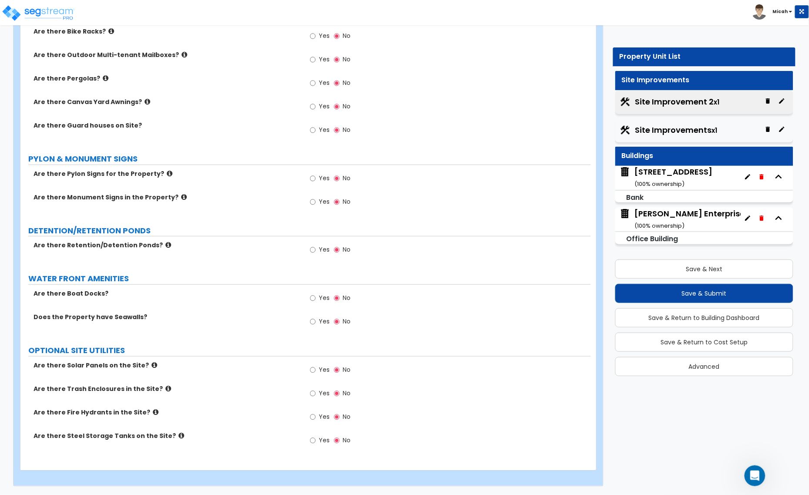
type input "697"
click at [311, 419] on input "Yes" at bounding box center [313, 417] width 6 height 10
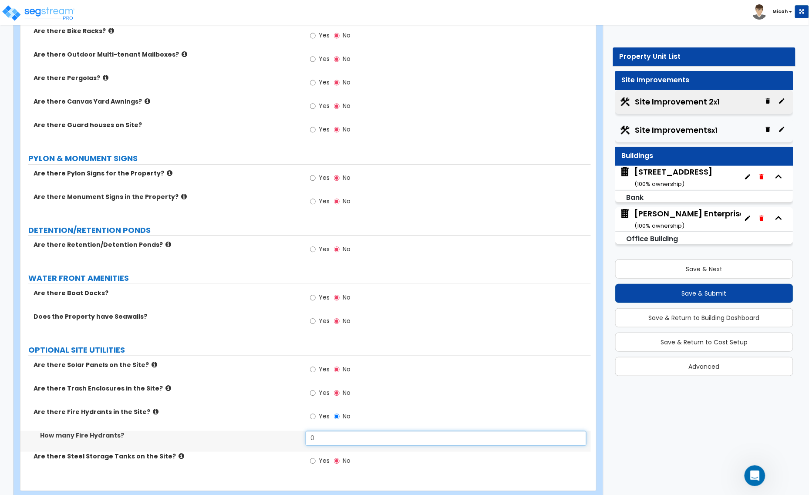
drag, startPoint x: 297, startPoint y: 440, endPoint x: 288, endPoint y: 440, distance: 8.7
click at [288, 440] on div "How many Fire Hydrants? 0" at bounding box center [305, 441] width 571 height 21
click at [286, 437] on div "How many Fire Hydrants? 1" at bounding box center [305, 441] width 571 height 21
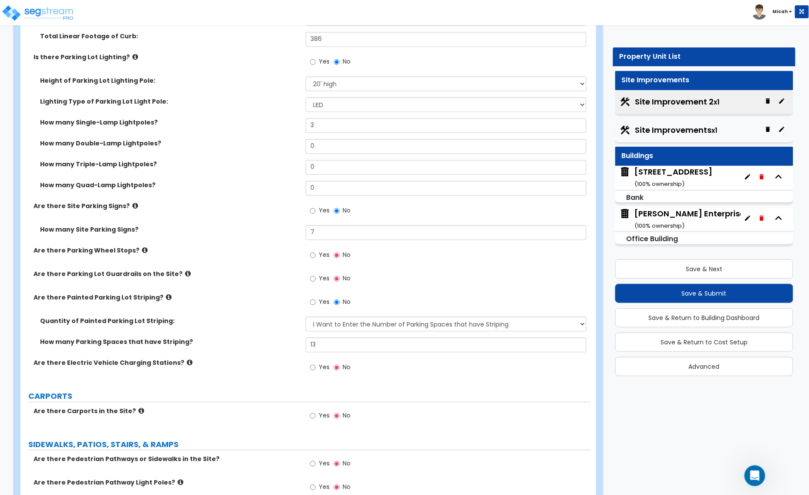
scroll to position [571, 0]
type input "2"
click at [280, 168] on div "How many Triple-Lamp Lightpoles? 0" at bounding box center [305, 170] width 571 height 21
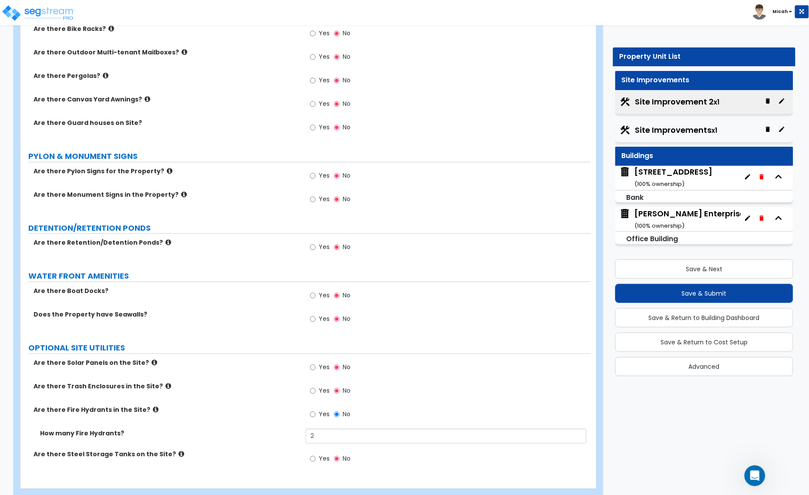
scroll to position [2205, 0]
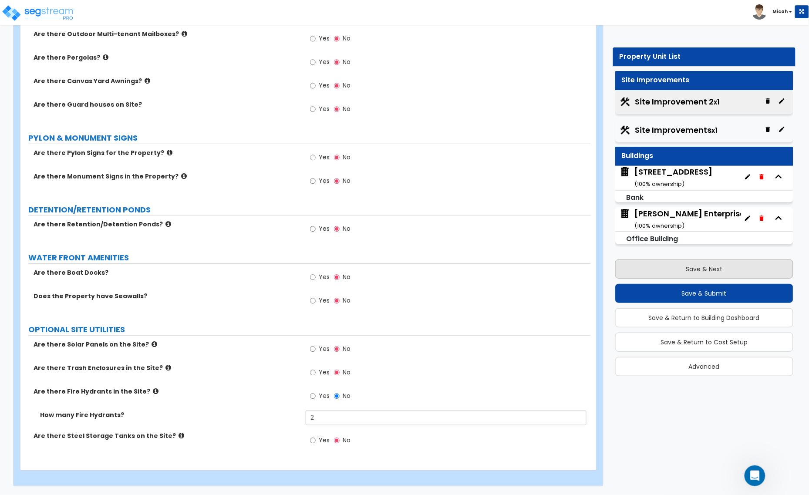
type input "1"
click at [680, 266] on button "Save & Next" at bounding box center [704, 269] width 179 height 19
select select "2"
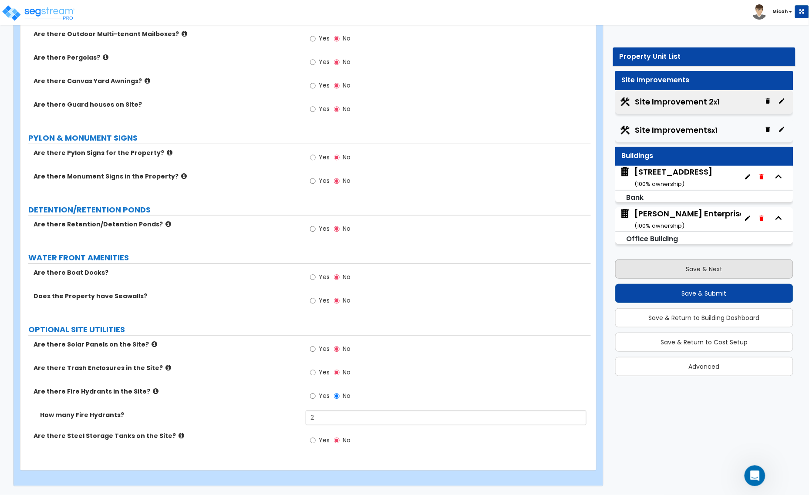
select select "2"
select select "1"
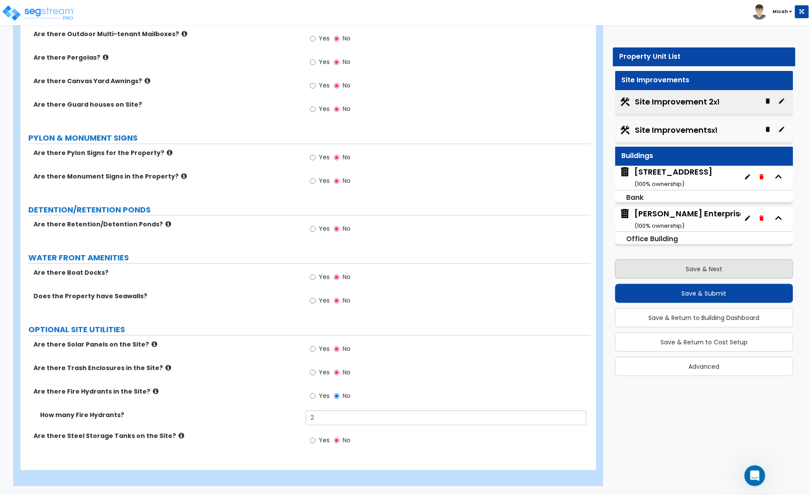
select select "1"
select select "2"
select select "6"
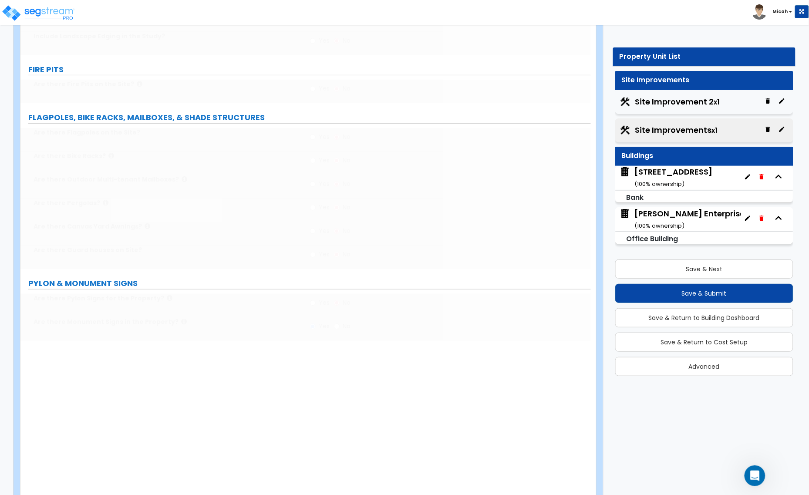
select select "2"
type input "59"
select select "1"
select select "4"
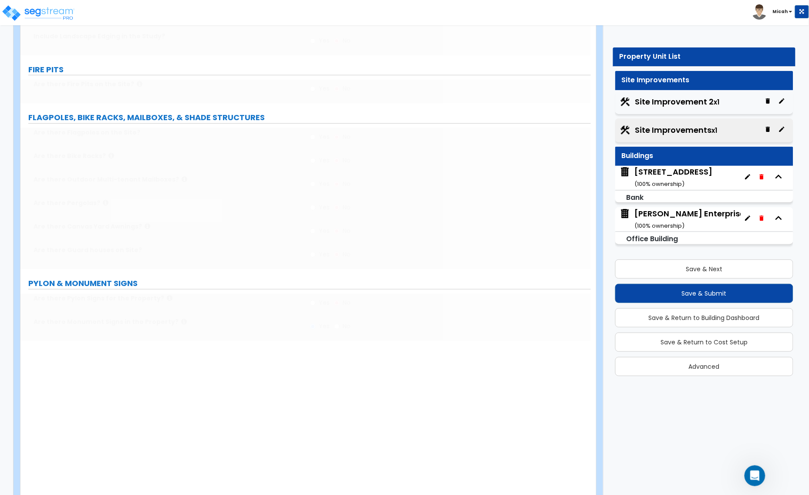
type input "2484"
select select "2"
type input "2"
type input "73"
select select "2"
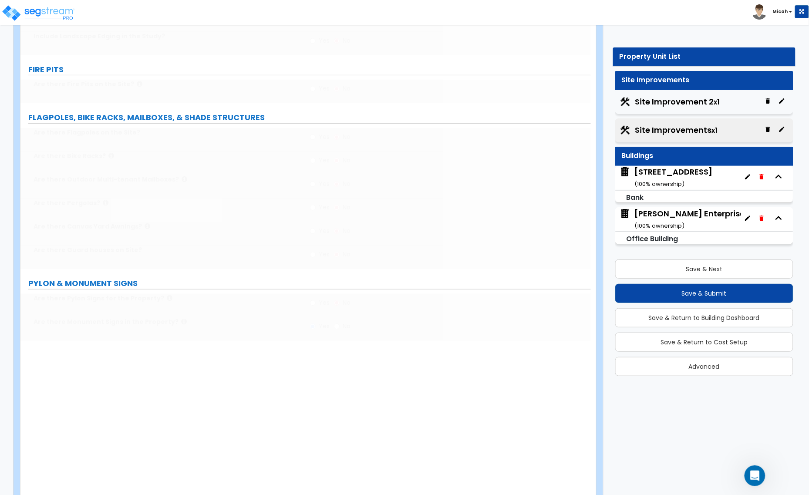
type input "9408"
select select "6"
type input "5"
select select "1"
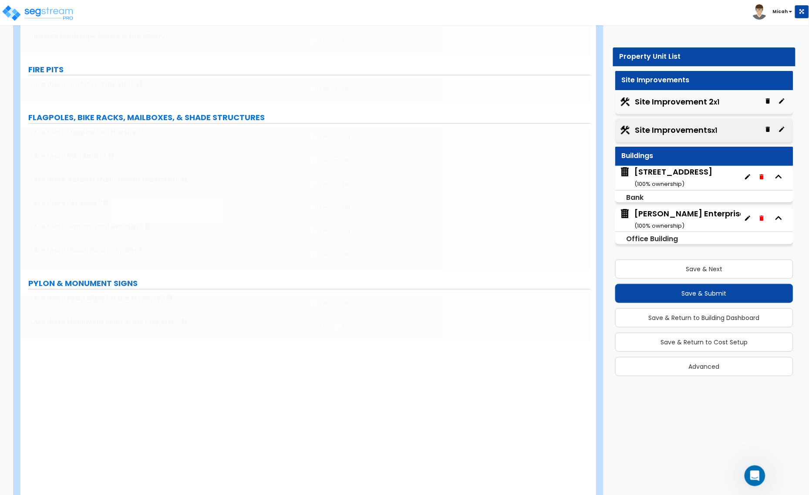
type input "7"
type input "5"
select select "3"
select select "1"
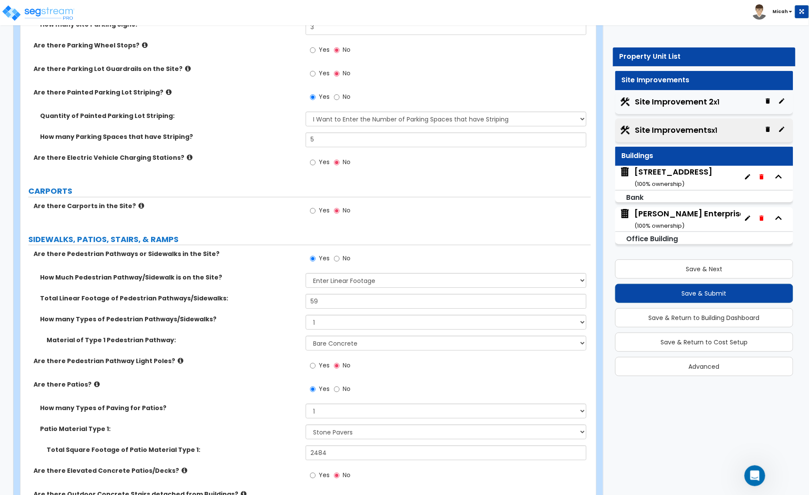
scroll to position [762, 0]
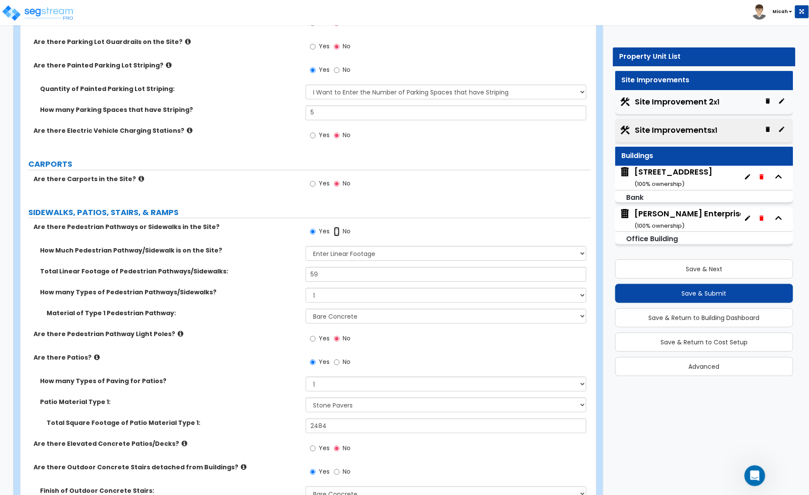
click at [336, 233] on input "No" at bounding box center [337, 232] width 6 height 10
radio input "false"
radio input "true"
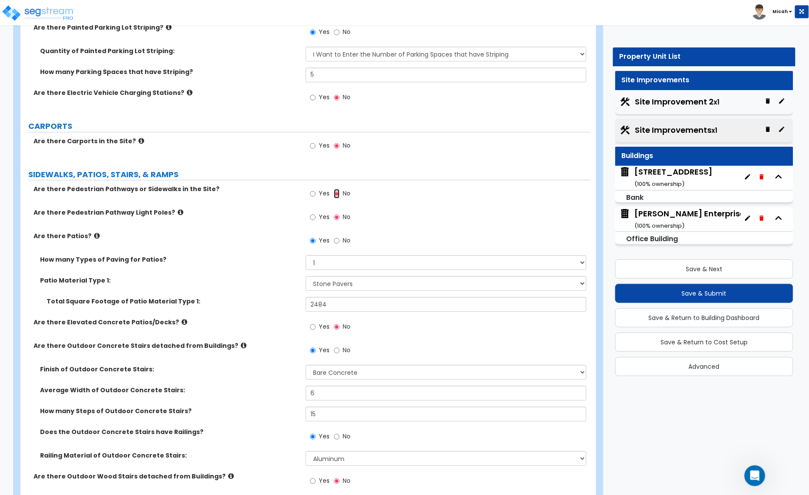
scroll to position [817, 0]
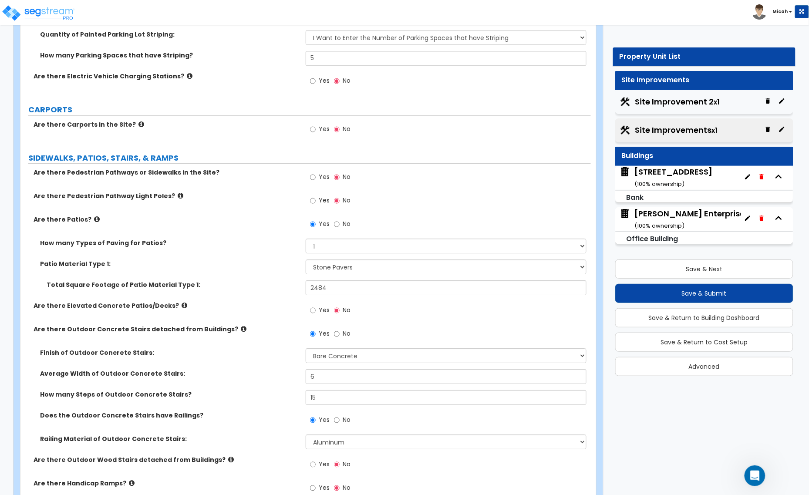
click at [182, 308] on icon at bounding box center [185, 305] width 6 height 7
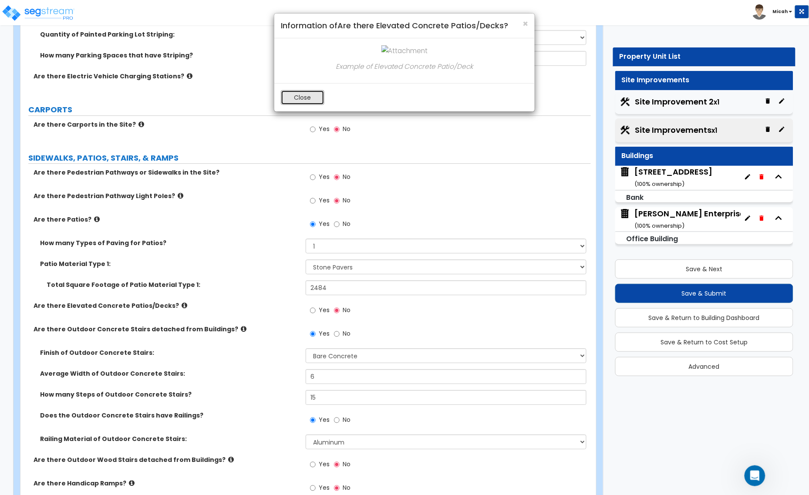
drag, startPoint x: 288, startPoint y: 96, endPoint x: 277, endPoint y: 96, distance: 10.5
click at [286, 95] on button "Close" at bounding box center [303, 97] width 44 height 15
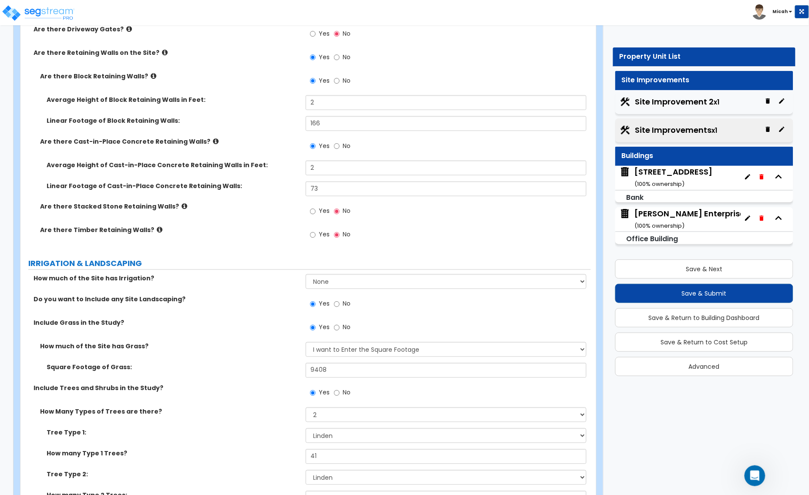
scroll to position [1415, 0]
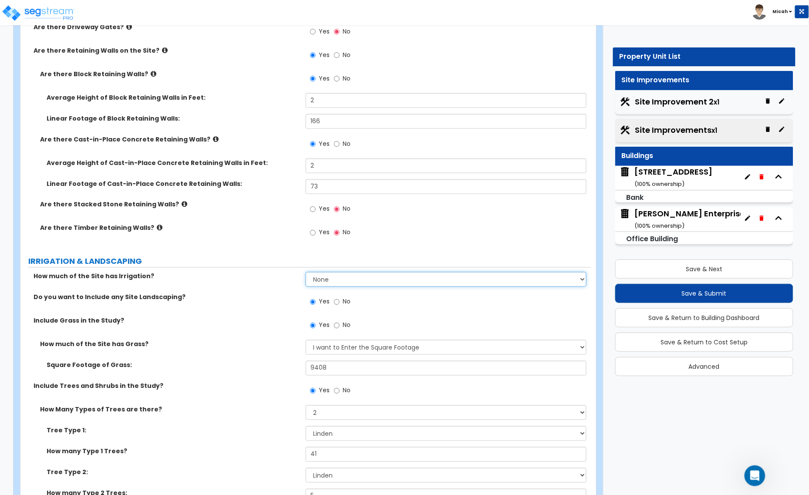
click at [338, 284] on select "None I want to Enter an Approximate Percentage I want to Enter the Square Foota…" at bounding box center [446, 279] width 281 height 15
select select "2"
click at [306, 273] on select "None I want to Enter an Approximate Percentage I want to Enter the Square Foota…" at bounding box center [446, 279] width 281 height 15
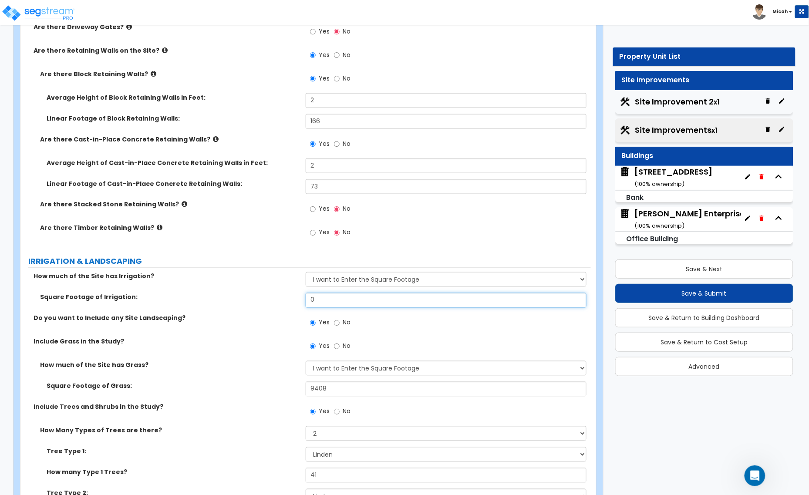
drag, startPoint x: 270, startPoint y: 298, endPoint x: 262, endPoint y: 297, distance: 8.3
click at [262, 297] on div "Square Footage of Irrigation: 0" at bounding box center [305, 303] width 571 height 21
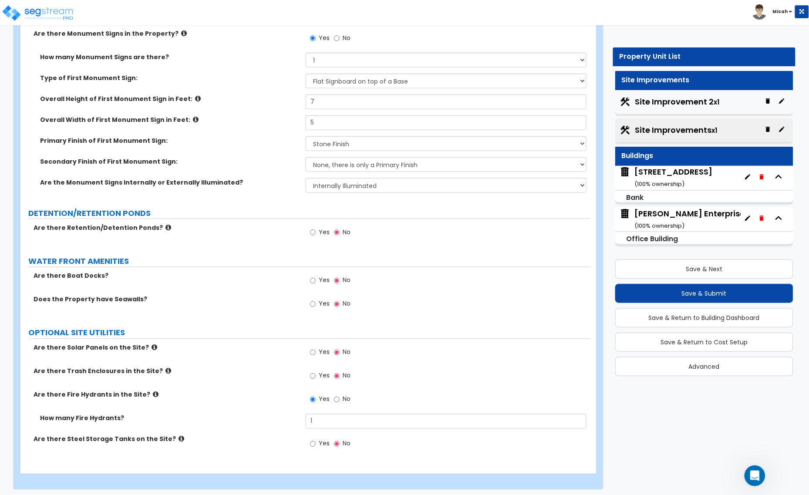
scroll to position [2434, 0]
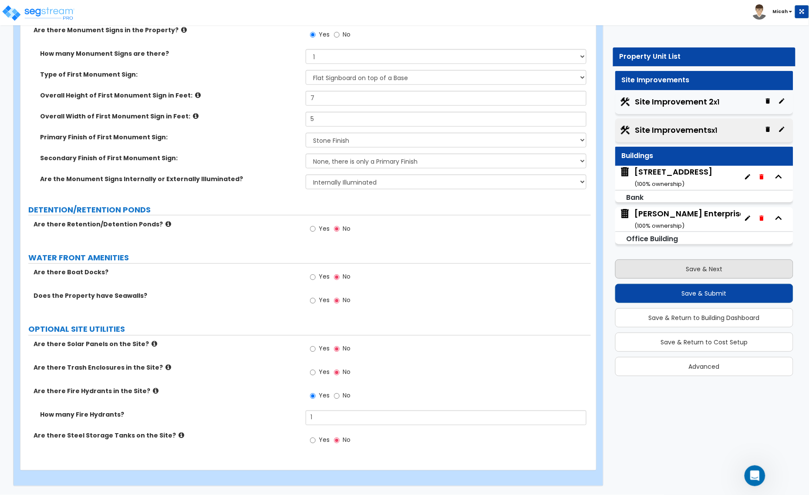
type input "9,408"
click at [697, 266] on button "Save & Next" at bounding box center [704, 269] width 179 height 19
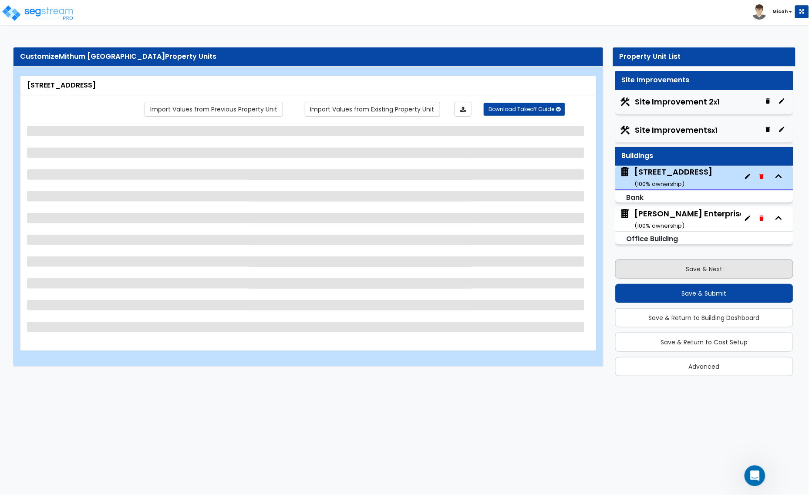
scroll to position [0, 0]
select select "4"
select select "1"
select select "2"
select select "5"
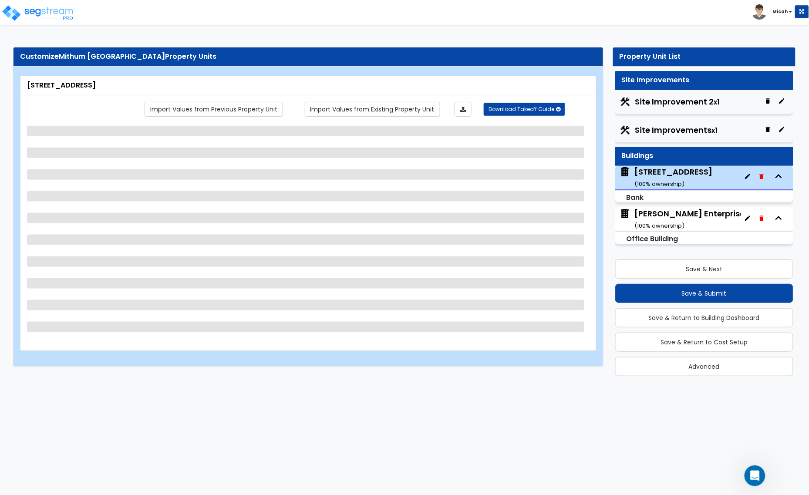
select select "2"
select select "3"
select select "2"
select select "1"
select select "2"
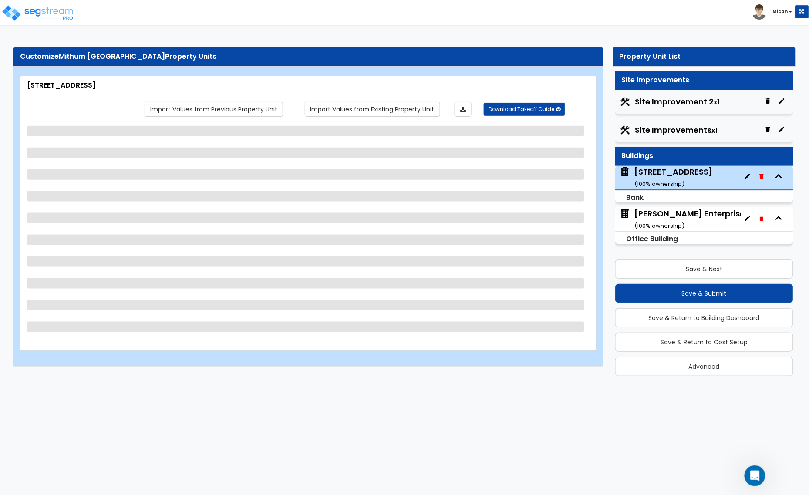
select select "2"
select select "1"
select select "2"
select select "1"
select select "4"
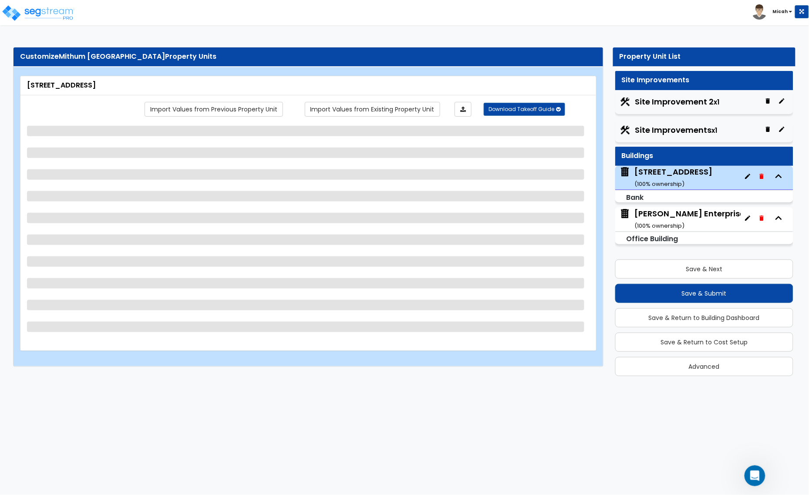
select select "1"
select select "2"
select select "1"
select select "2"
select select "1"
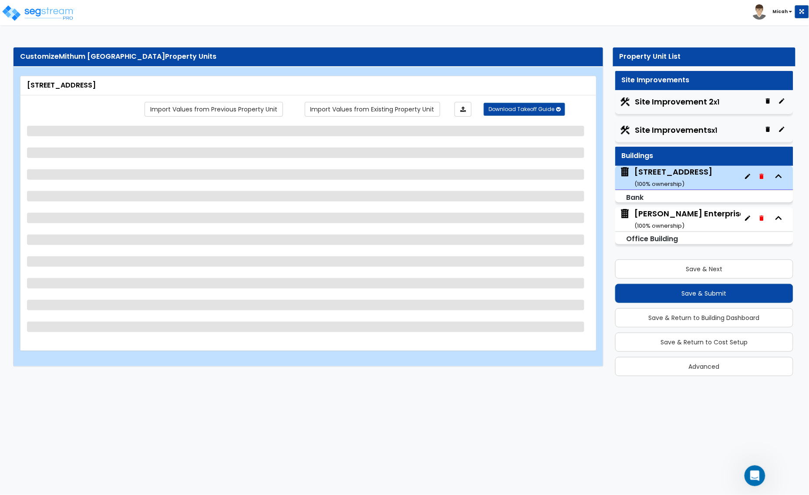
select select "3"
select select "2"
select select "1"
select select "2"
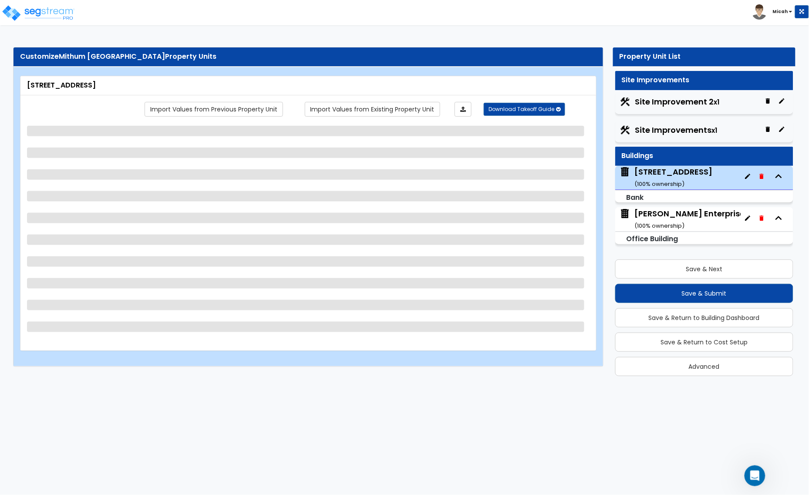
select select "3"
select select "2"
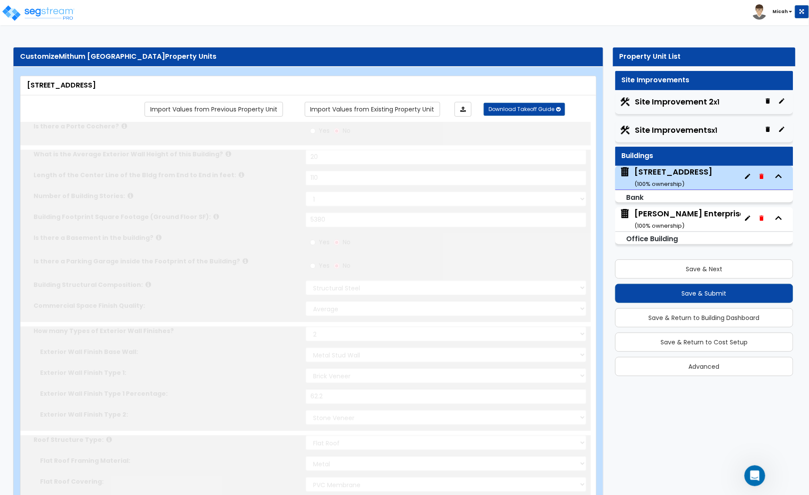
radio input "true"
select select "2"
